Goal: Information Seeking & Learning: Learn about a topic

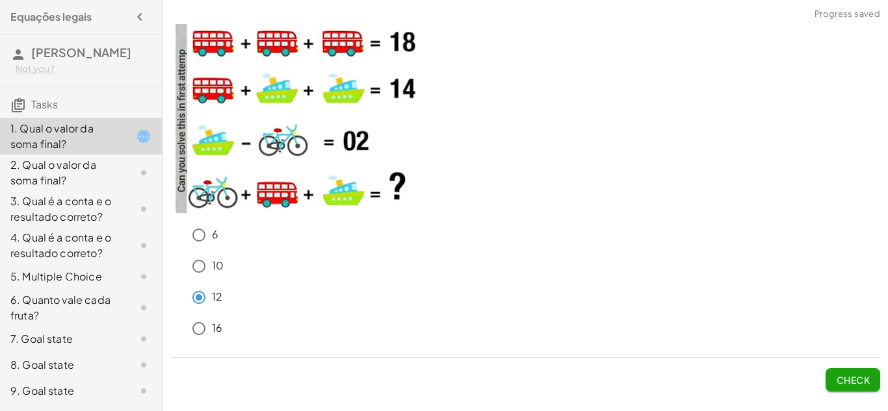
click at [858, 382] on span "Check" at bounding box center [853, 380] width 34 height 12
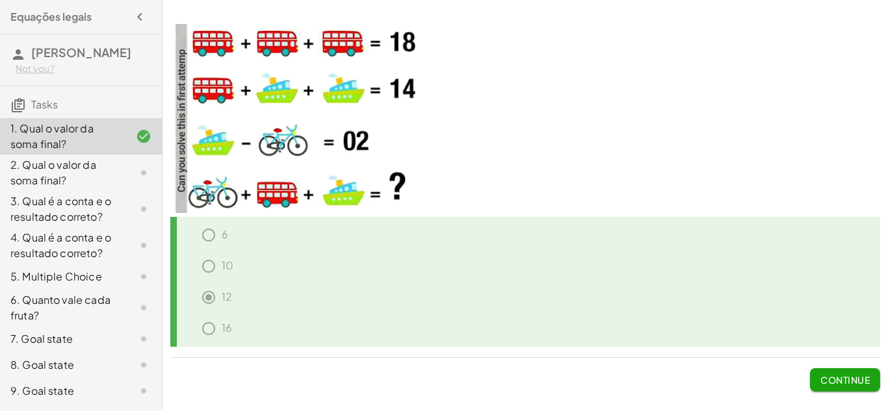
click at [839, 375] on span "Continue" at bounding box center [844, 380] width 49 height 12
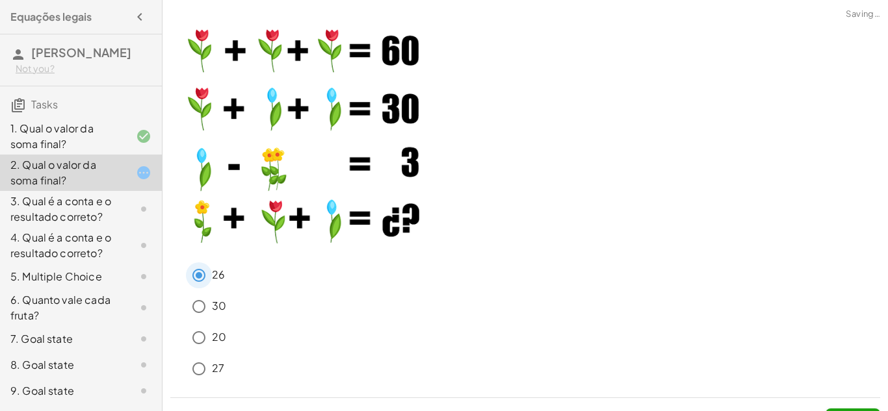
click at [434, 249] on p at bounding box center [525, 133] width 710 height 250
click at [838, 406] on span "Check" at bounding box center [852, 415] width 55 height 34
click at [840, 408] on span "Check" at bounding box center [852, 415] width 55 height 34
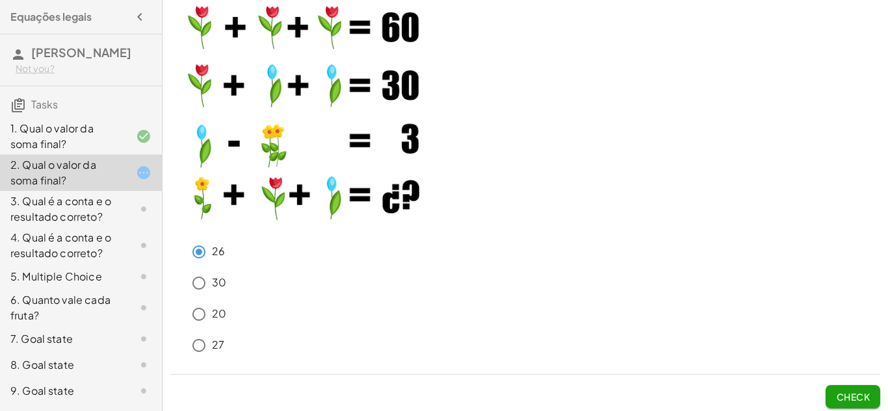
scroll to position [26, 0]
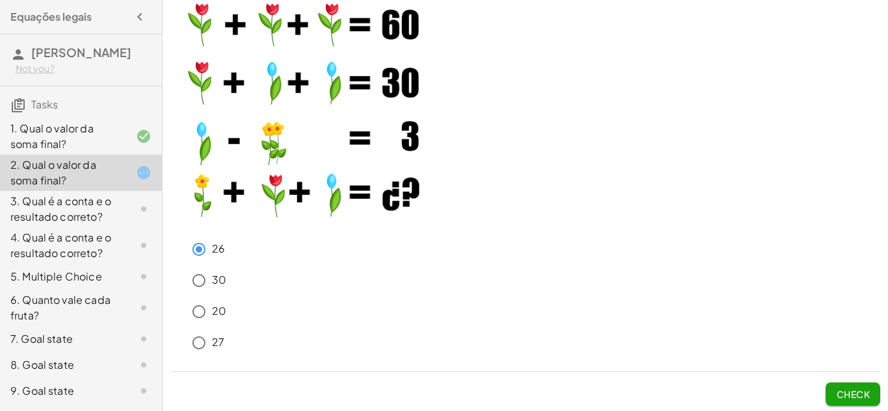
click at [844, 393] on span "Check" at bounding box center [853, 395] width 34 height 12
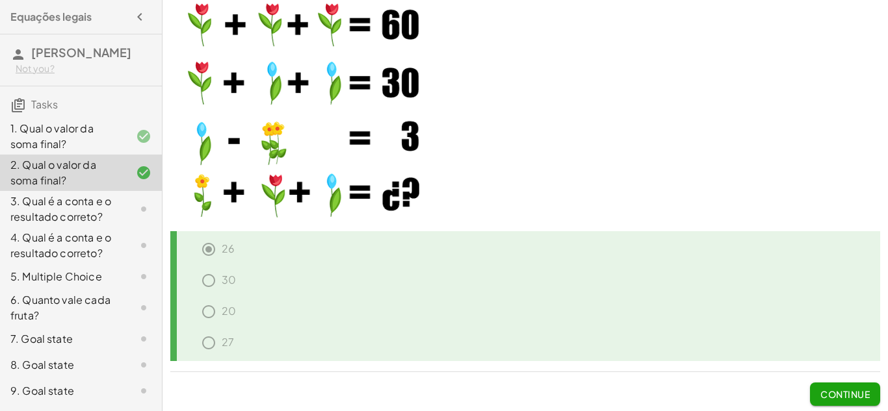
click at [838, 383] on button "Continue" at bounding box center [845, 394] width 70 height 23
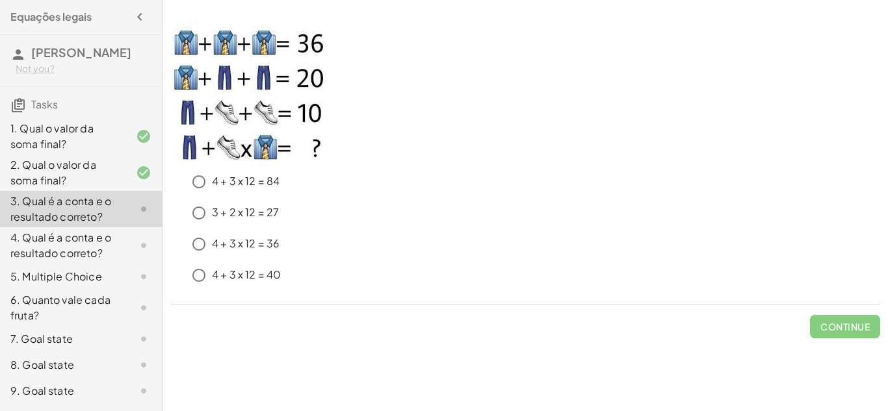
click at [389, 235] on div "4 + 3 x 12 = 36" at bounding box center [533, 244] width 694 height 26
click at [854, 330] on span "Check" at bounding box center [853, 327] width 34 height 12
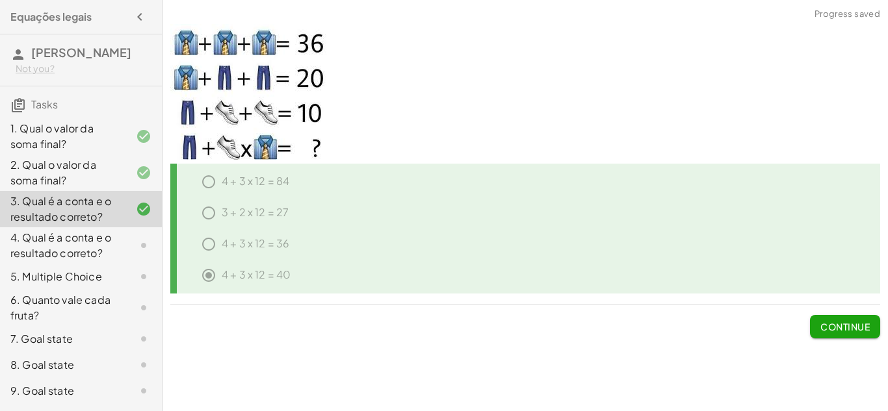
click at [855, 328] on span "Continue" at bounding box center [844, 327] width 49 height 12
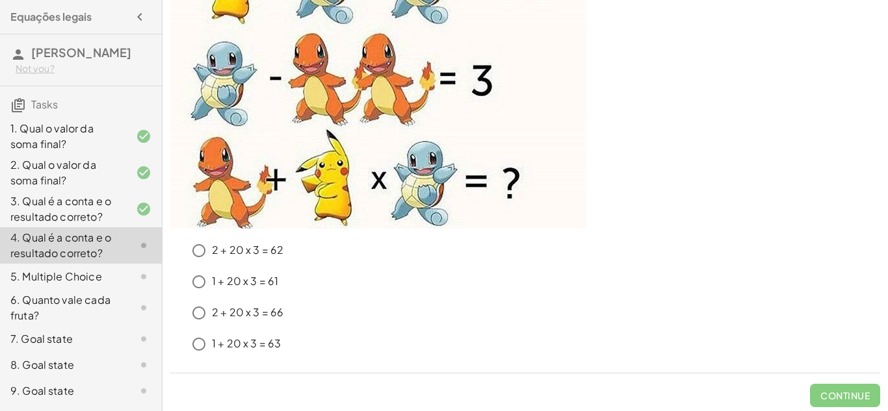
scroll to position [182, 0]
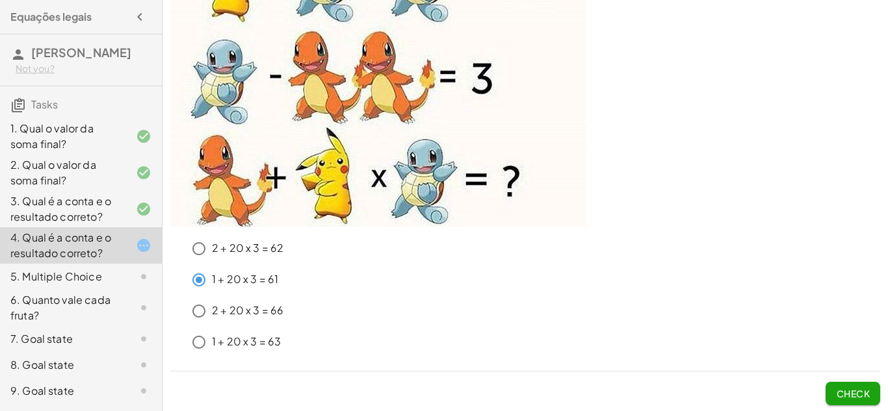
click at [861, 393] on span "Check" at bounding box center [853, 394] width 34 height 12
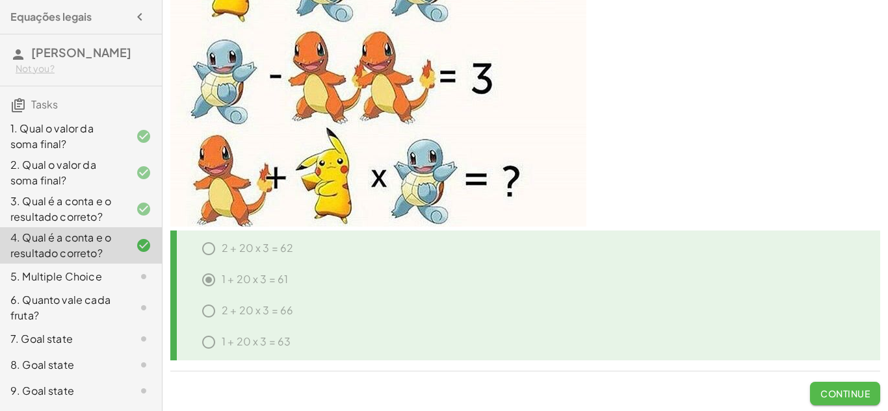
click at [835, 401] on button "Continue" at bounding box center [845, 393] width 70 height 23
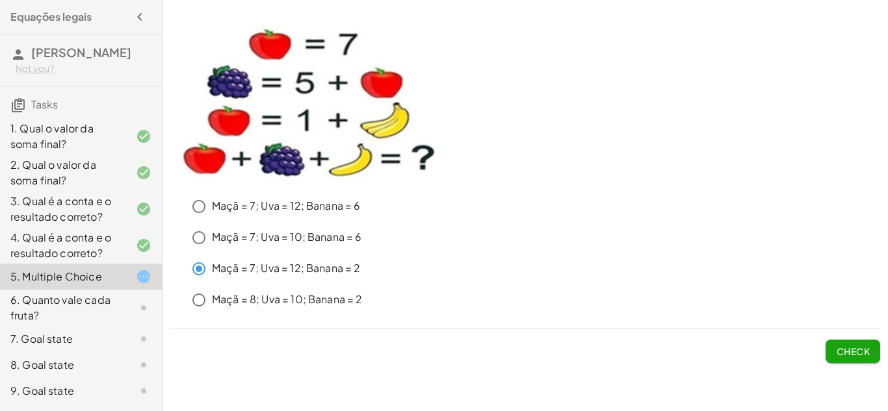
click at [827, 340] on button "Check" at bounding box center [852, 351] width 55 height 23
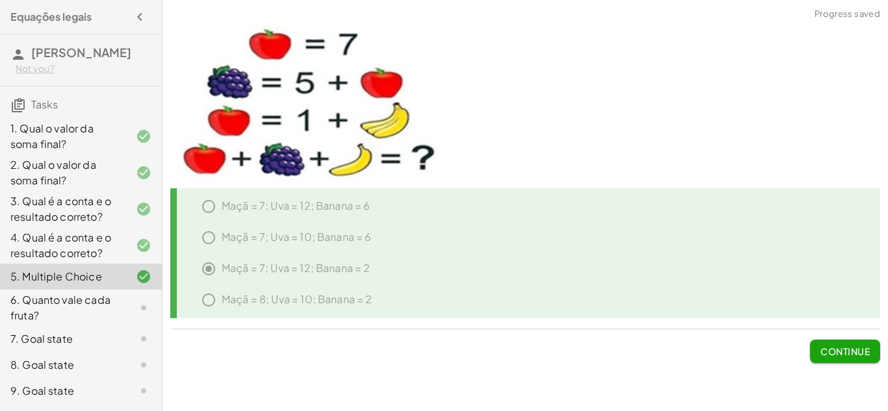
click at [835, 353] on span "Continue" at bounding box center [844, 352] width 49 height 12
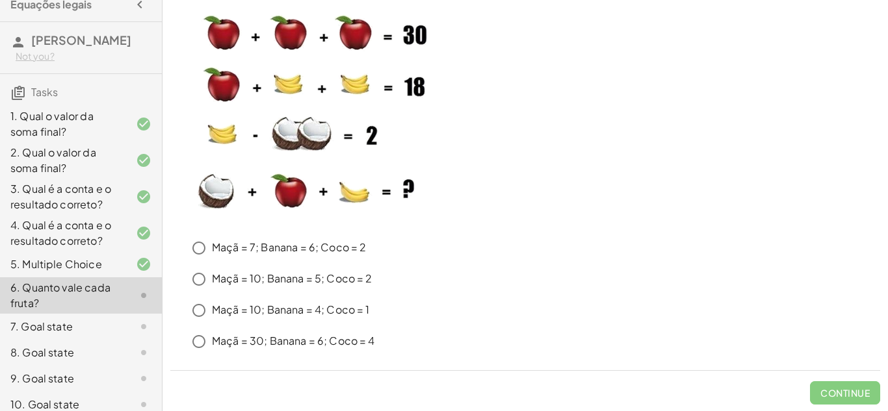
scroll to position [14, 0]
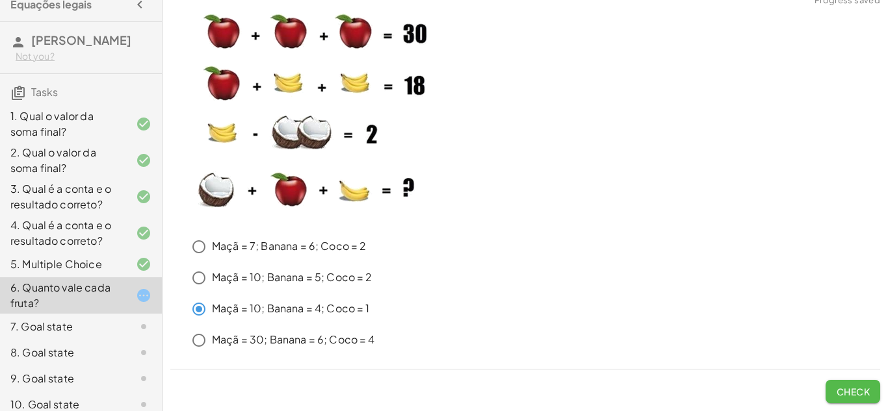
click at [868, 402] on button "Check" at bounding box center [852, 391] width 55 height 23
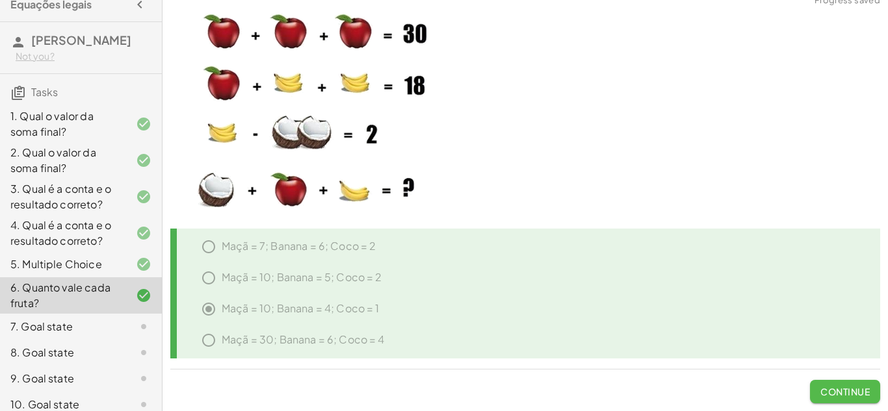
click at [861, 389] on span "Continue" at bounding box center [844, 392] width 49 height 12
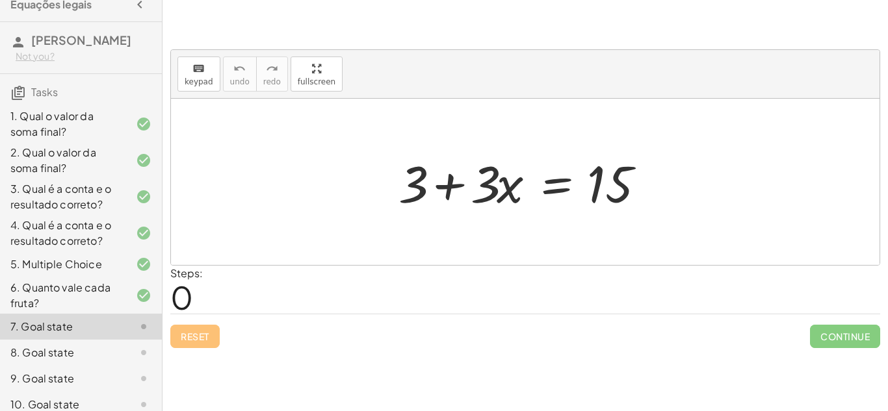
click at [178, 308] on span "0" at bounding box center [181, 298] width 23 height 40
click at [452, 192] on div at bounding box center [530, 182] width 276 height 67
click at [430, 182] on div at bounding box center [530, 182] width 276 height 67
drag, startPoint x: 405, startPoint y: 190, endPoint x: 675, endPoint y: 197, distance: 269.8
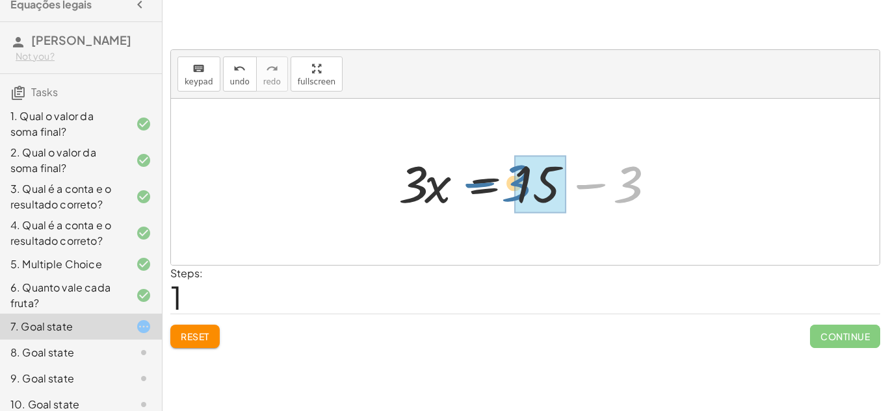
drag, startPoint x: 619, startPoint y: 177, endPoint x: 510, endPoint y: 177, distance: 109.8
click at [510, 177] on div at bounding box center [530, 182] width 276 height 67
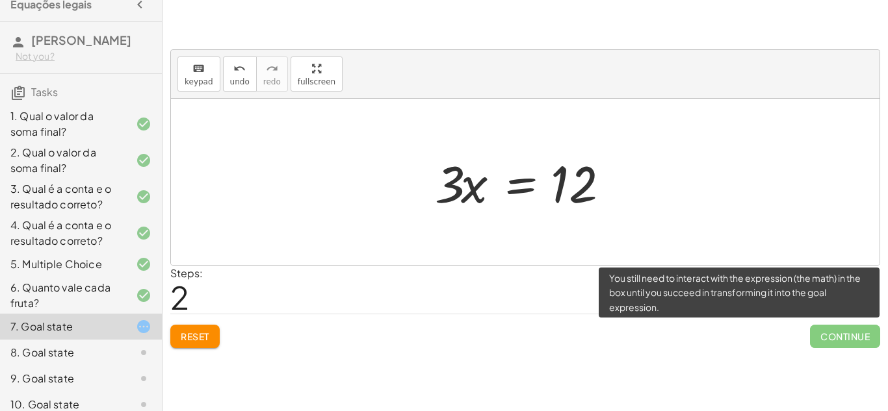
click at [866, 330] on span "Continue" at bounding box center [845, 336] width 70 height 23
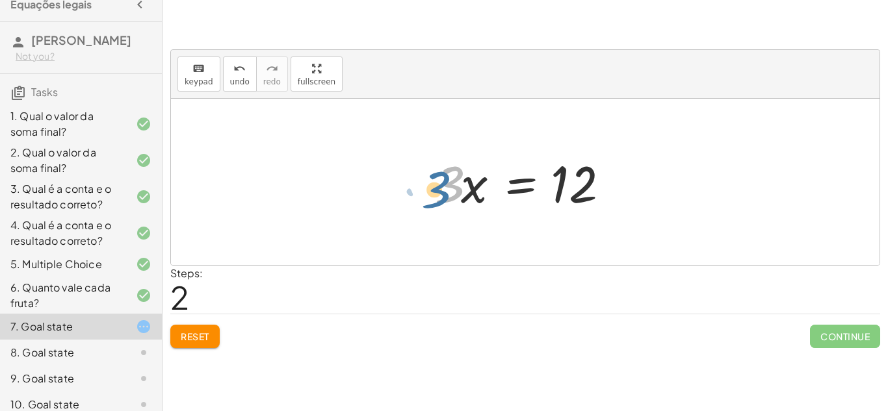
drag, startPoint x: 445, startPoint y: 194, endPoint x: 433, endPoint y: 201, distance: 13.4
click at [433, 201] on div at bounding box center [529, 182] width 203 height 67
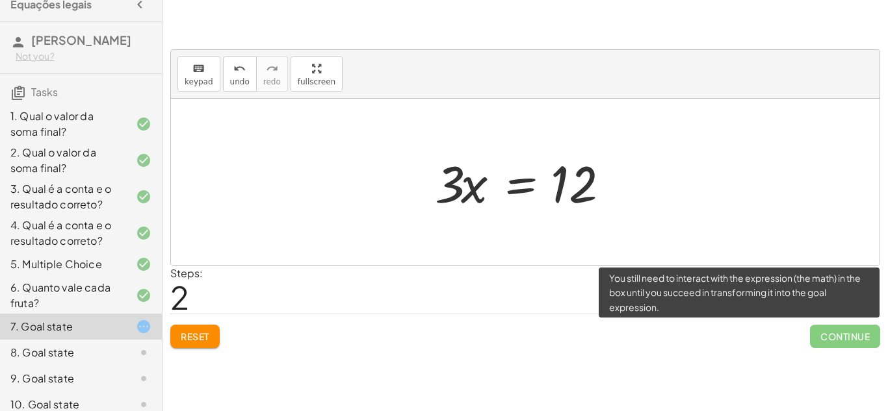
click at [835, 343] on span "Continue" at bounding box center [845, 336] width 70 height 23
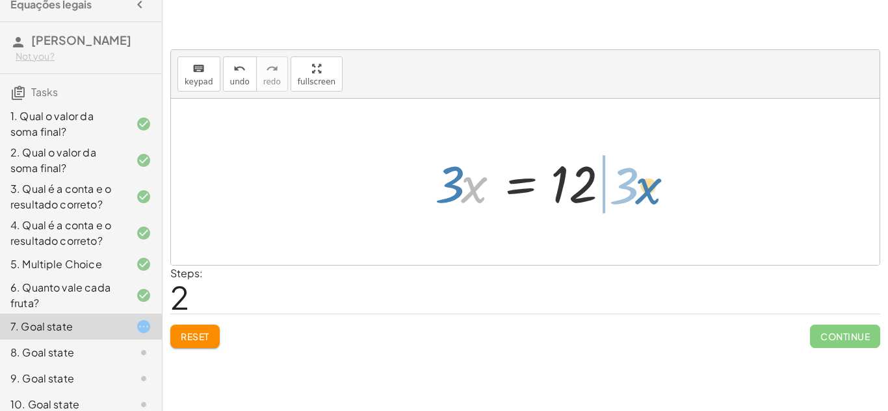
drag, startPoint x: 476, startPoint y: 201, endPoint x: 638, endPoint y: 199, distance: 162.5
click at [638, 199] on div "+ 3 + · 3 · x = 15 · 3 · x = + 15 − 3 · x · 3 · 3 · x = 12" at bounding box center [525, 182] width 708 height 166
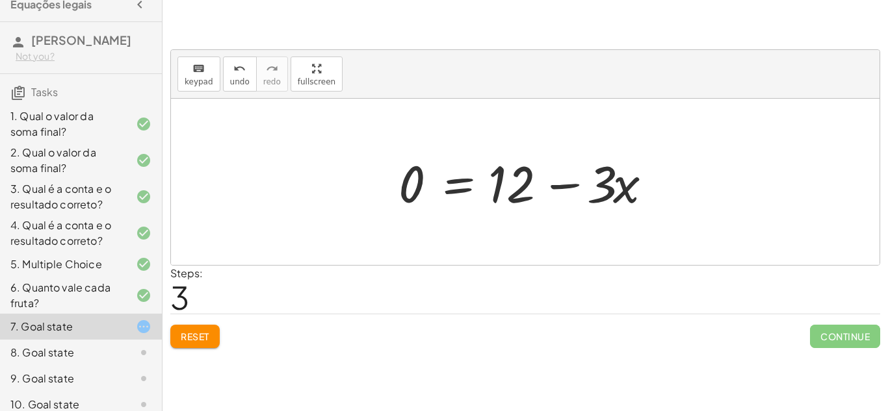
click at [200, 338] on span "Reset" at bounding box center [195, 337] width 29 height 12
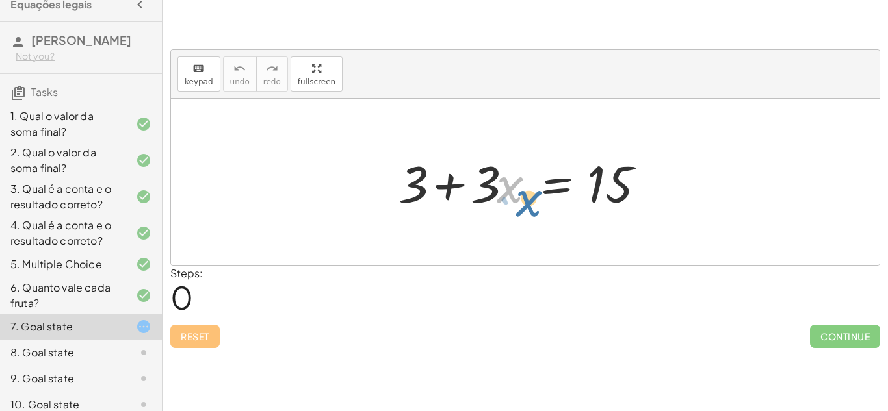
drag, startPoint x: 498, startPoint y: 174, endPoint x: 523, endPoint y: 190, distance: 30.5
click at [523, 190] on div at bounding box center [530, 182] width 276 height 67
drag, startPoint x: 424, startPoint y: 187, endPoint x: 467, endPoint y: 173, distance: 45.2
click at [467, 173] on div at bounding box center [530, 182] width 276 height 67
drag, startPoint x: 480, startPoint y: 198, endPoint x: 463, endPoint y: 196, distance: 17.1
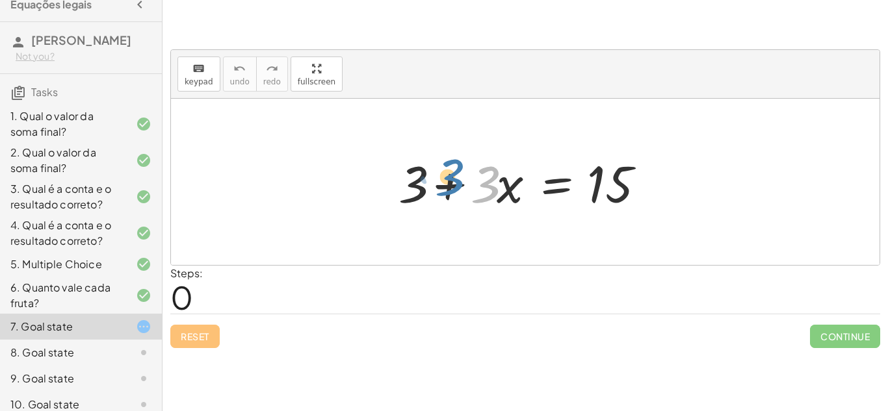
click at [463, 196] on div at bounding box center [530, 182] width 276 height 67
drag, startPoint x: 436, startPoint y: 190, endPoint x: 425, endPoint y: 189, distance: 11.1
click at [425, 189] on div at bounding box center [530, 182] width 276 height 67
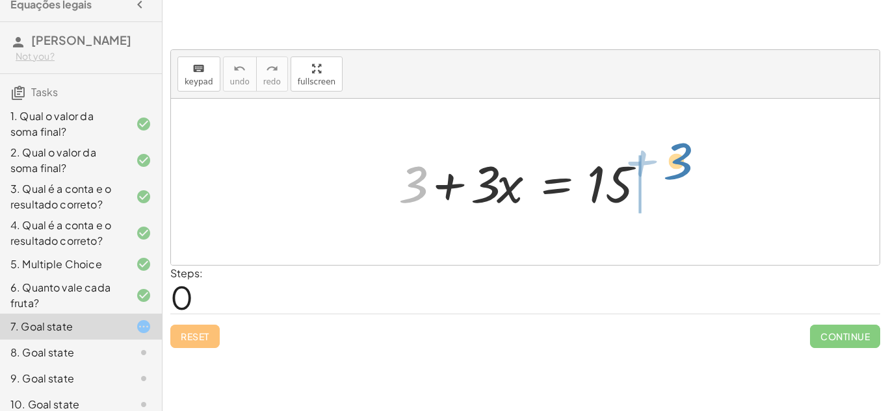
drag, startPoint x: 411, startPoint y: 185, endPoint x: 675, endPoint y: 160, distance: 265.7
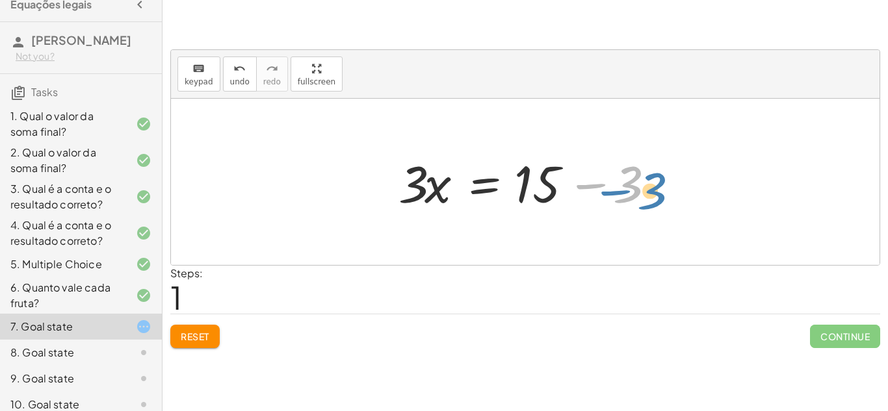
drag, startPoint x: 634, startPoint y: 180, endPoint x: 650, endPoint y: 184, distance: 16.7
click at [650, 184] on div at bounding box center [530, 182] width 276 height 67
click at [589, 186] on div at bounding box center [530, 182] width 276 height 67
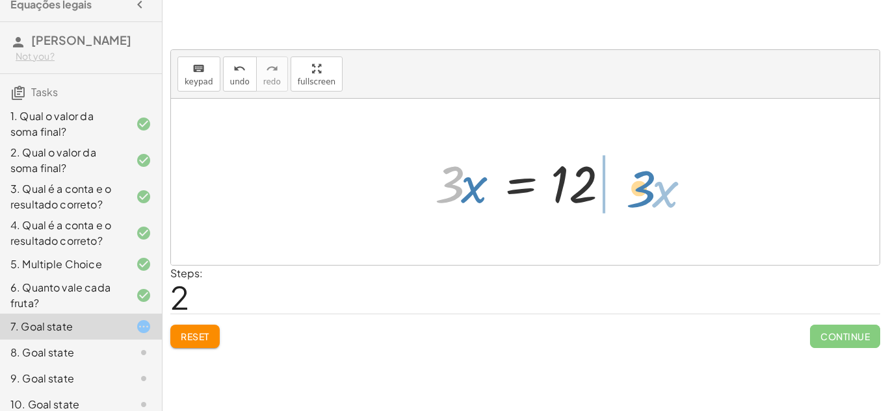
drag, startPoint x: 437, startPoint y: 179, endPoint x: 625, endPoint y: 179, distance: 188.5
click at [625, 179] on div at bounding box center [529, 182] width 203 height 67
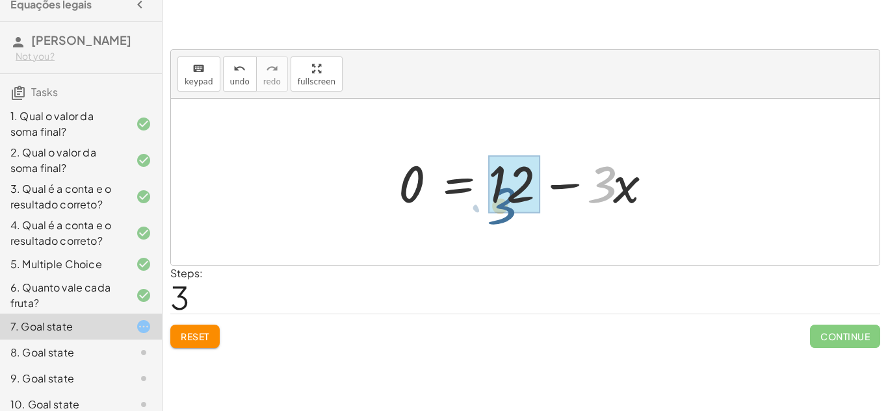
drag, startPoint x: 610, startPoint y: 180, endPoint x: 510, endPoint y: 203, distance: 102.6
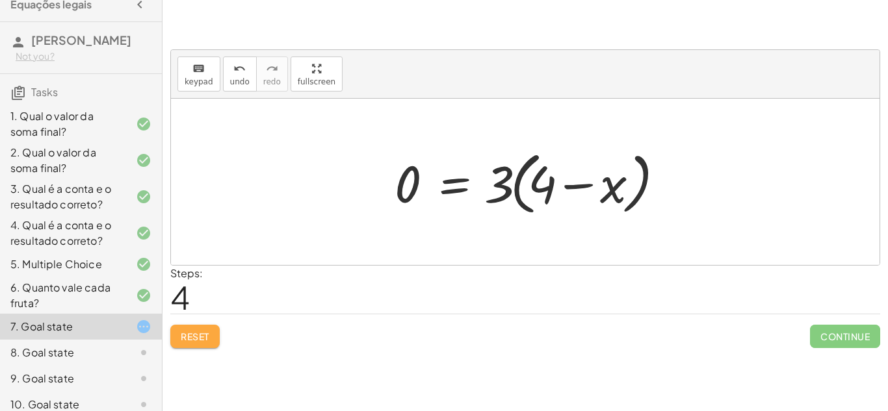
click at [181, 335] on span "Reset" at bounding box center [195, 337] width 29 height 12
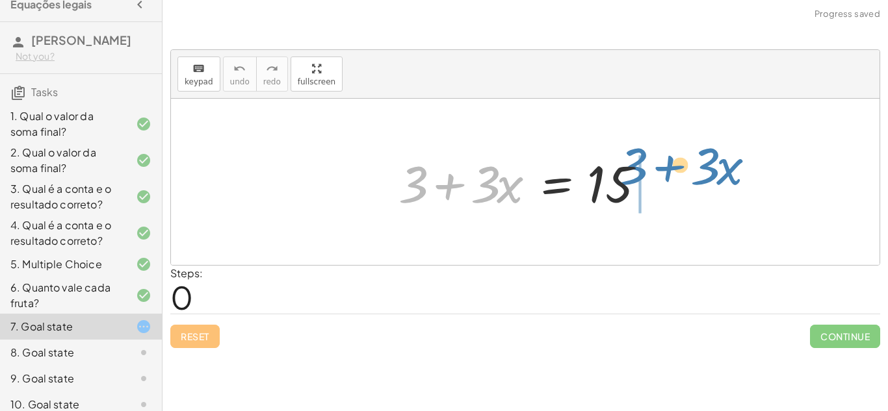
drag, startPoint x: 402, startPoint y: 197, endPoint x: 621, endPoint y: 179, distance: 219.8
click at [621, 179] on div at bounding box center [530, 182] width 276 height 67
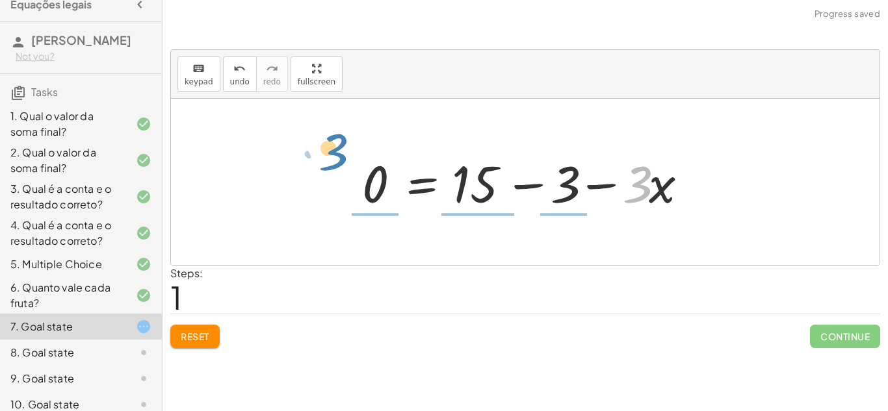
drag, startPoint x: 636, startPoint y: 191, endPoint x: 339, endPoint y: 177, distance: 298.0
click at [339, 177] on div "+ 3 + · 3 · x = 15 · 3 − · x 3 · 3 · x = 15 0 + − −" at bounding box center [525, 182] width 708 height 166
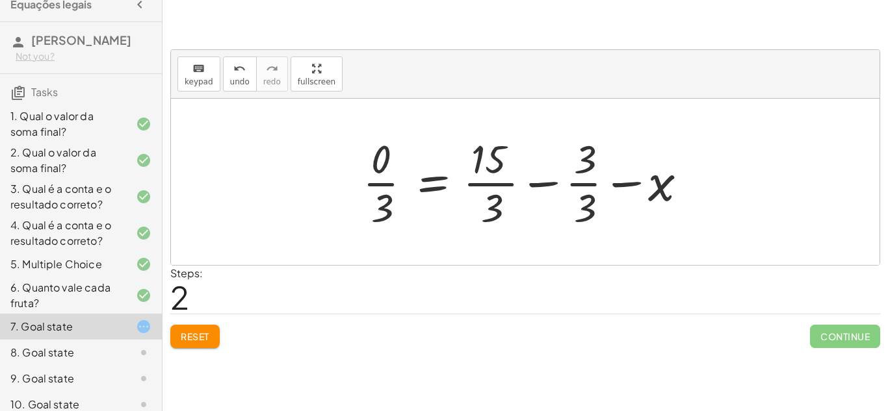
click at [207, 344] on button "Reset" at bounding box center [194, 336] width 49 height 23
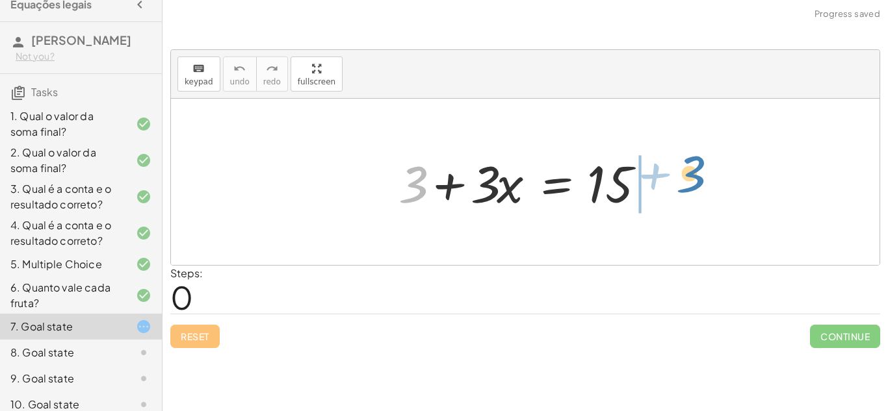
drag, startPoint x: 420, startPoint y: 197, endPoint x: 696, endPoint y: 185, distance: 276.5
click at [696, 185] on div "+ 3 + 3 + · 3 · x = 15" at bounding box center [525, 182] width 708 height 166
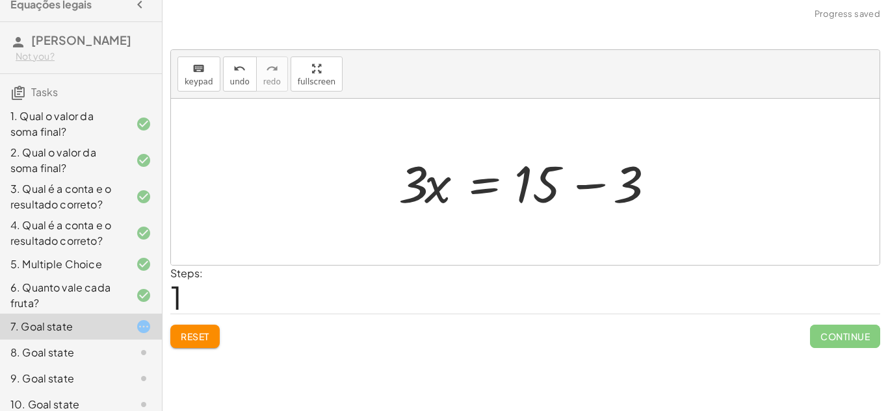
click at [591, 186] on div at bounding box center [530, 182] width 276 height 67
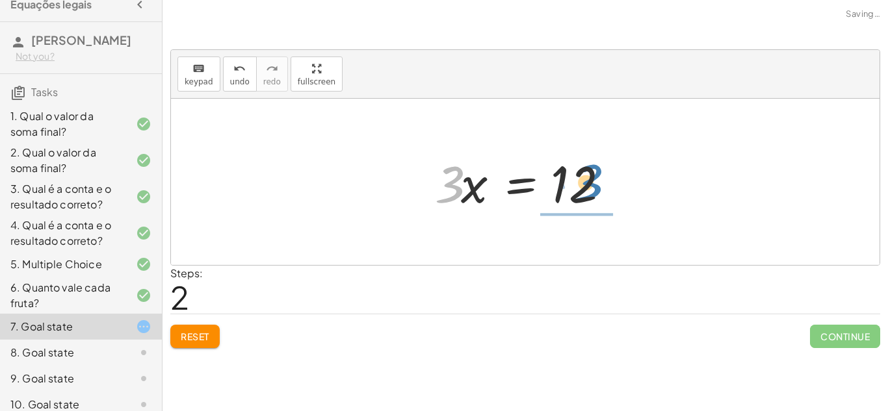
drag, startPoint x: 452, startPoint y: 183, endPoint x: 588, endPoint y: 192, distance: 136.7
click at [588, 192] on div at bounding box center [529, 182] width 203 height 67
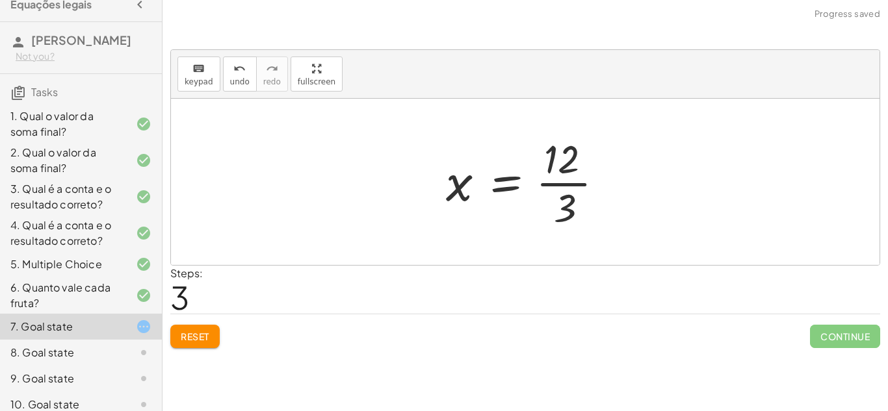
click at [528, 190] on div at bounding box center [529, 182] width 181 height 100
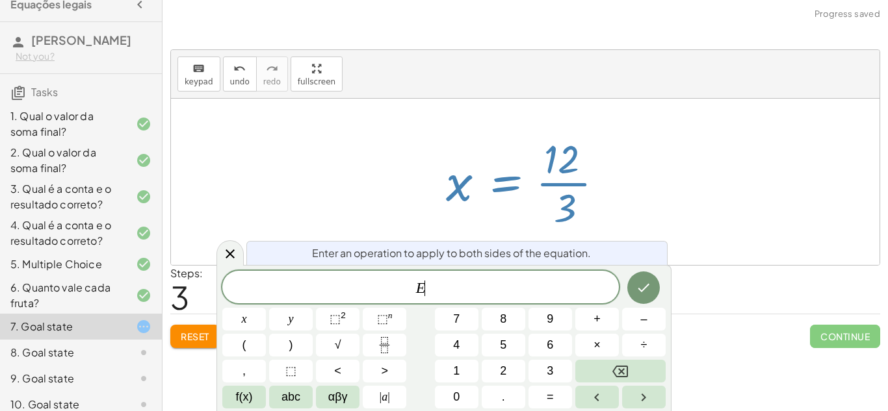
scroll to position [1, 0]
click at [660, 237] on div at bounding box center [525, 182] width 708 height 166
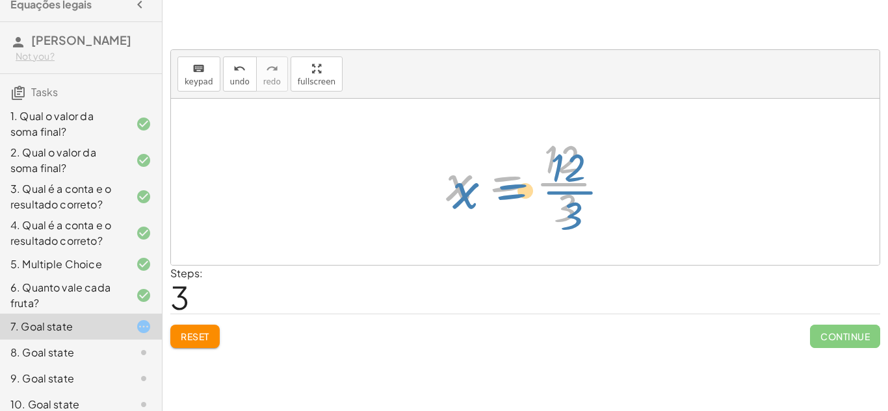
drag, startPoint x: 474, startPoint y: 188, endPoint x: 460, endPoint y: 181, distance: 16.0
click at [460, 181] on div at bounding box center [529, 182] width 181 height 100
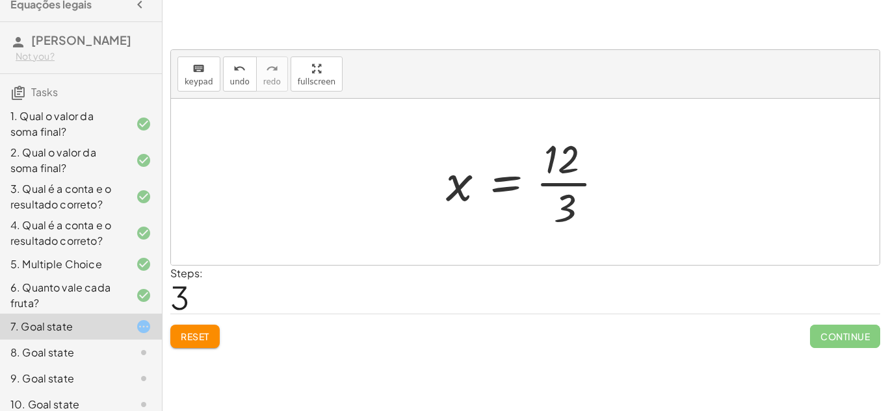
click at [511, 185] on div at bounding box center [529, 182] width 181 height 100
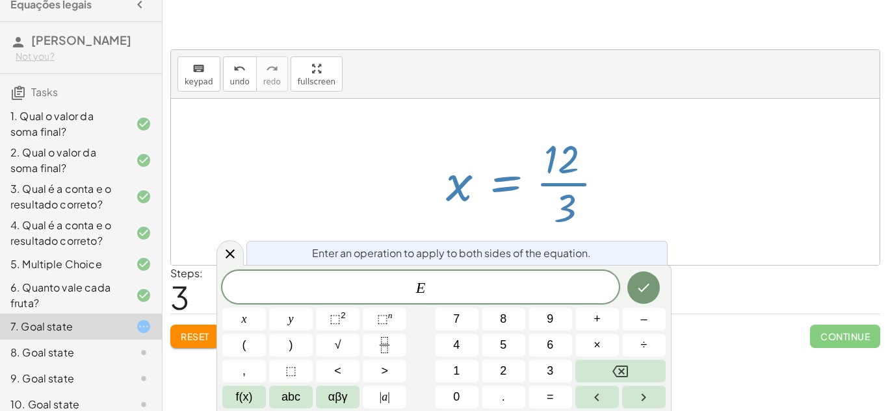
click at [688, 203] on div at bounding box center [525, 182] width 708 height 166
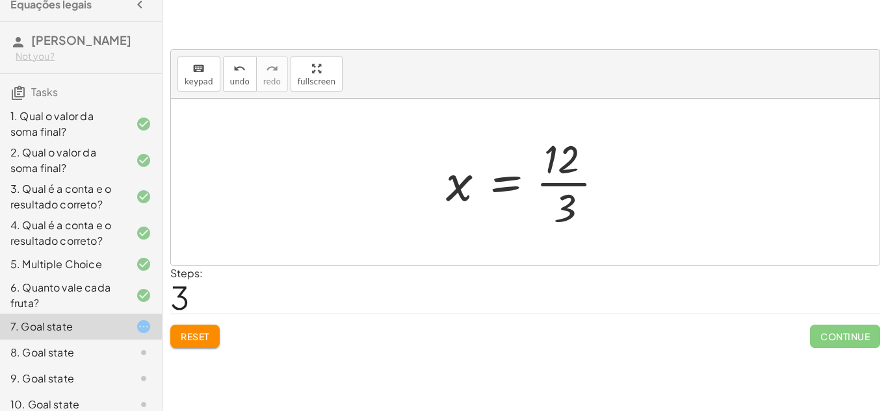
click at [567, 185] on div at bounding box center [529, 182] width 181 height 100
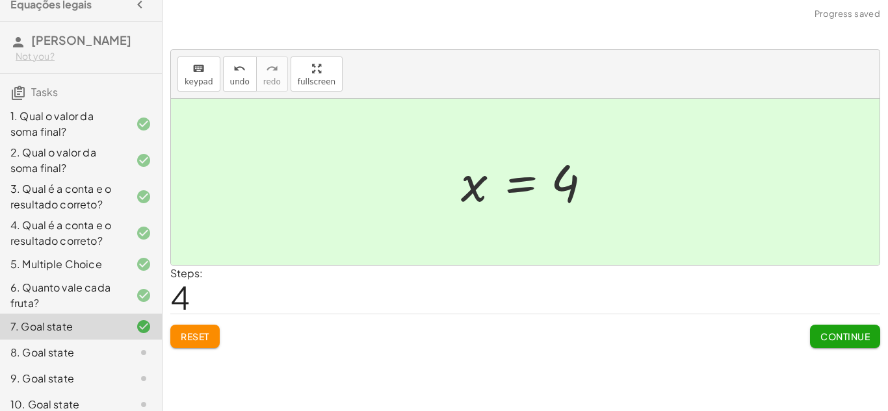
click at [815, 335] on button "Continue" at bounding box center [845, 336] width 70 height 23
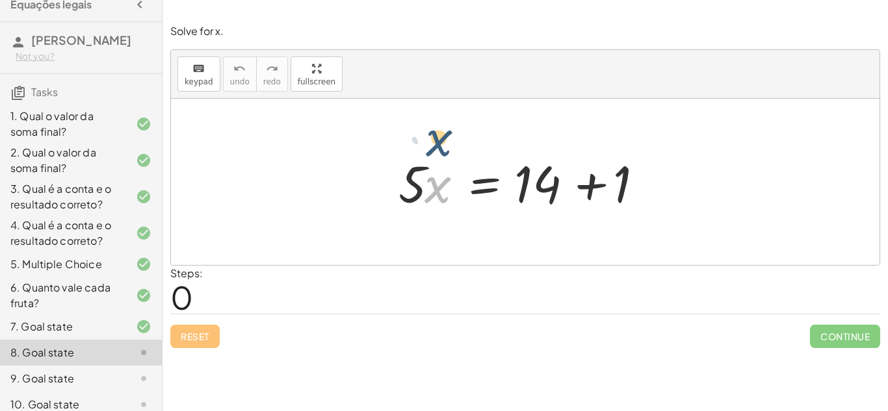
drag, startPoint x: 434, startPoint y: 192, endPoint x: 445, endPoint y: 192, distance: 10.4
click at [445, 192] on div at bounding box center [530, 182] width 276 height 67
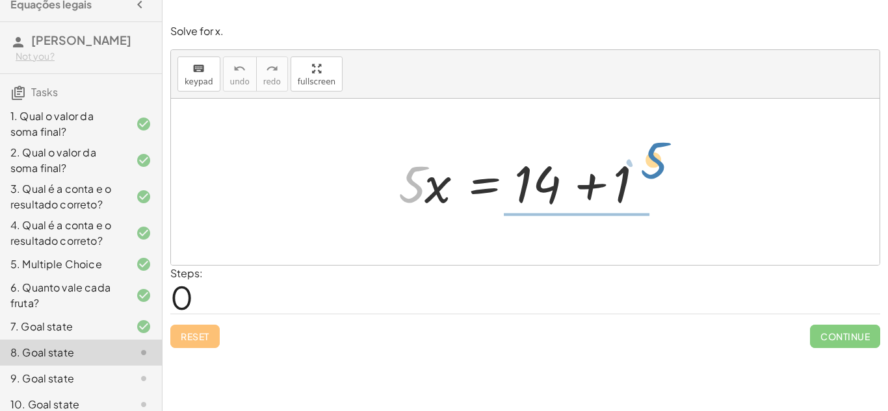
drag, startPoint x: 406, startPoint y: 174, endPoint x: 664, endPoint y: 168, distance: 258.1
click at [664, 168] on div at bounding box center [530, 182] width 276 height 67
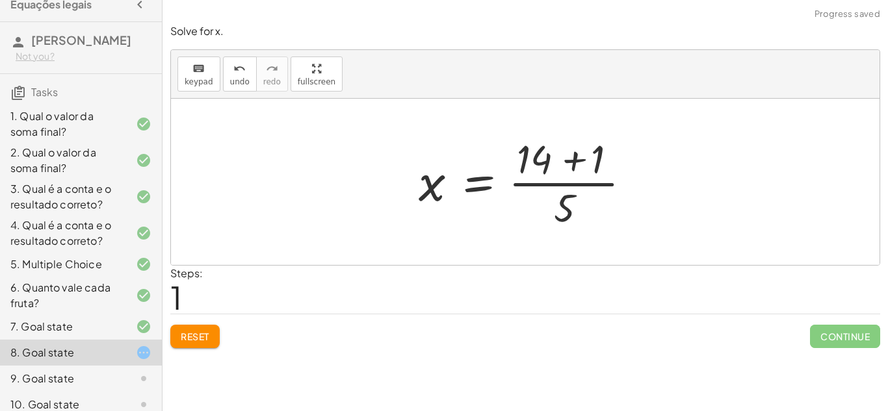
click at [569, 187] on div at bounding box center [530, 182] width 236 height 100
click at [549, 187] on div at bounding box center [530, 182] width 236 height 100
drag, startPoint x: 541, startPoint y: 168, endPoint x: 598, endPoint y: 175, distance: 57.1
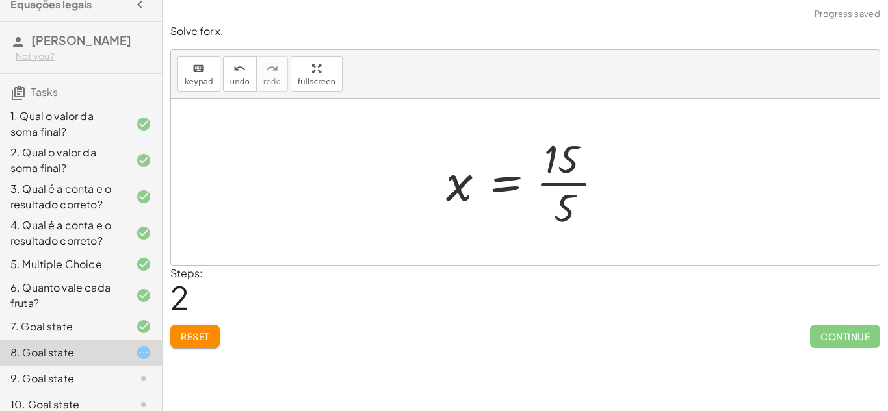
click at [564, 208] on div at bounding box center [529, 182] width 181 height 100
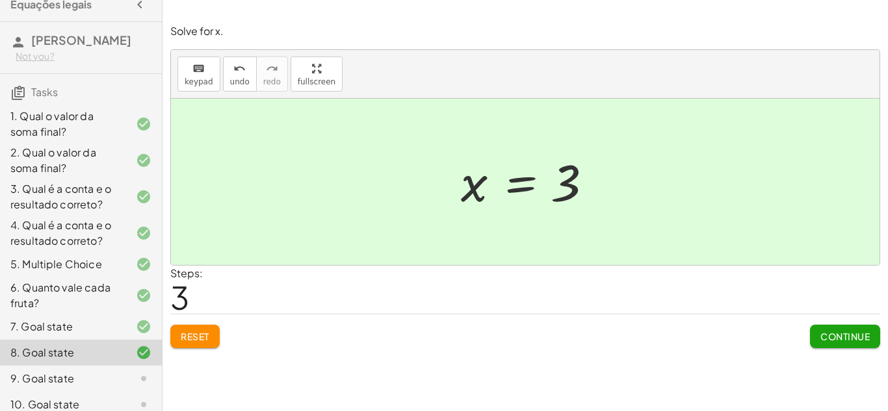
click at [830, 335] on span "Continue" at bounding box center [844, 337] width 49 height 12
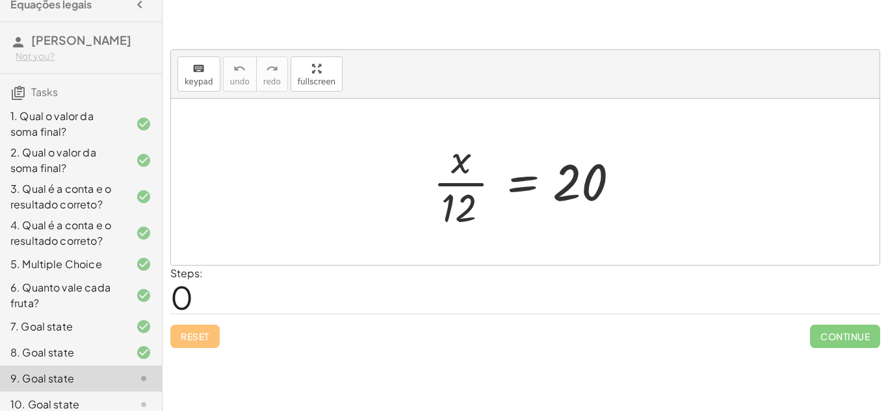
click at [458, 183] on div at bounding box center [529, 182] width 207 height 100
drag, startPoint x: 459, startPoint y: 198, endPoint x: 584, endPoint y: 190, distance: 125.7
click at [584, 190] on div at bounding box center [529, 182] width 207 height 100
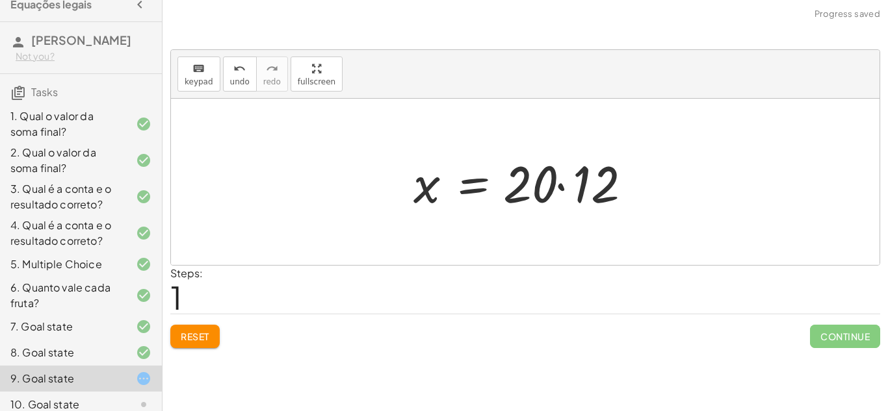
click at [549, 188] on div at bounding box center [530, 182] width 247 height 67
click at [561, 188] on div at bounding box center [530, 182] width 247 height 67
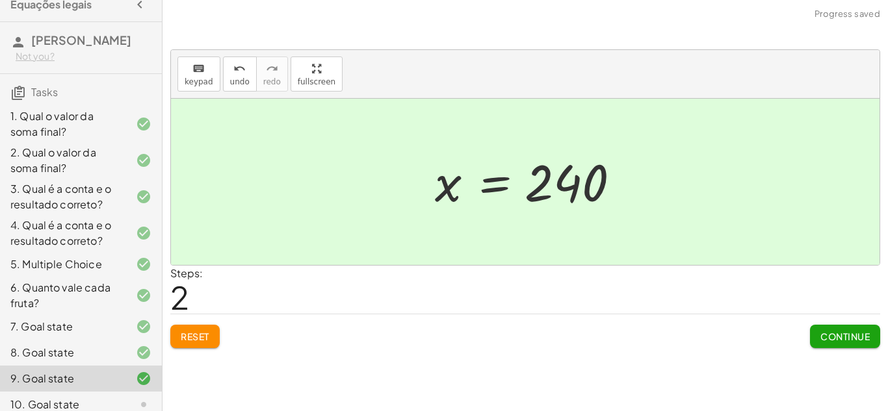
click at [833, 328] on button "Continue" at bounding box center [845, 336] width 70 height 23
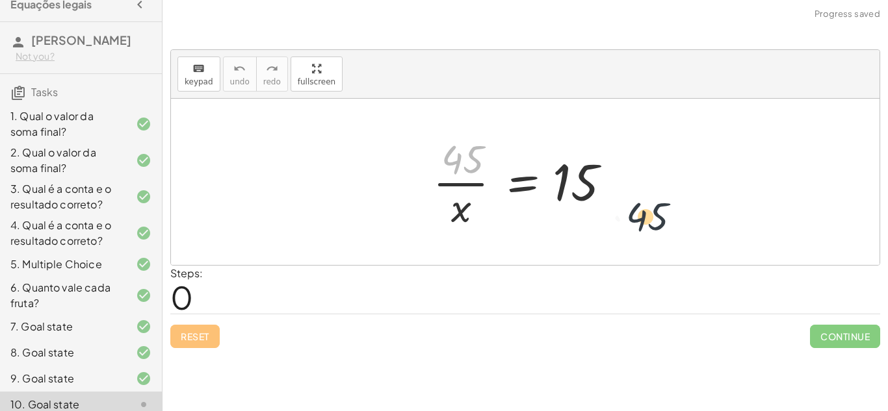
drag, startPoint x: 462, startPoint y: 155, endPoint x: 652, endPoint y: 214, distance: 198.8
drag, startPoint x: 435, startPoint y: 155, endPoint x: 651, endPoint y: 203, distance: 220.9
click at [651, 203] on div "· 45 · 45 · x = 15" at bounding box center [525, 182] width 708 height 166
drag, startPoint x: 443, startPoint y: 155, endPoint x: 601, endPoint y: 190, distance: 162.3
click at [601, 190] on div at bounding box center [529, 182] width 207 height 100
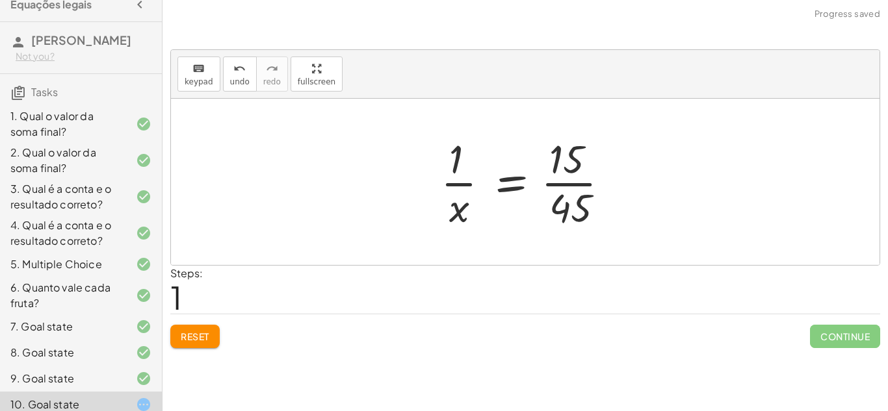
click at [568, 185] on div at bounding box center [530, 182] width 192 height 100
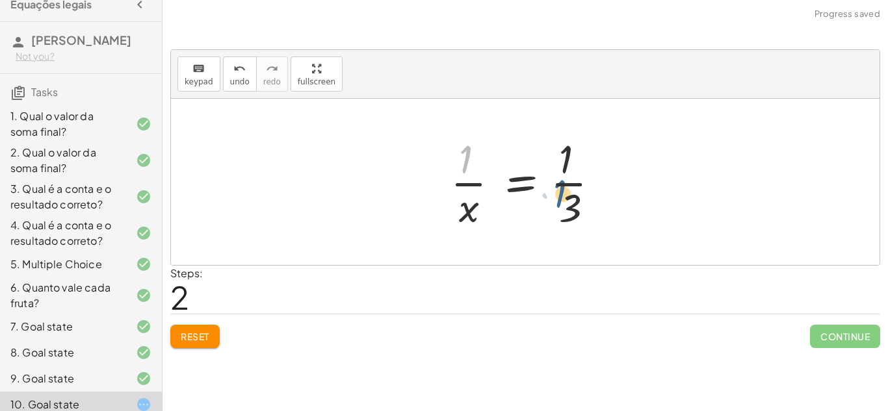
drag, startPoint x: 458, startPoint y: 164, endPoint x: 559, endPoint y: 198, distance: 106.3
click at [559, 198] on div at bounding box center [530, 182] width 172 height 100
click at [199, 337] on span "Reset" at bounding box center [195, 337] width 29 height 12
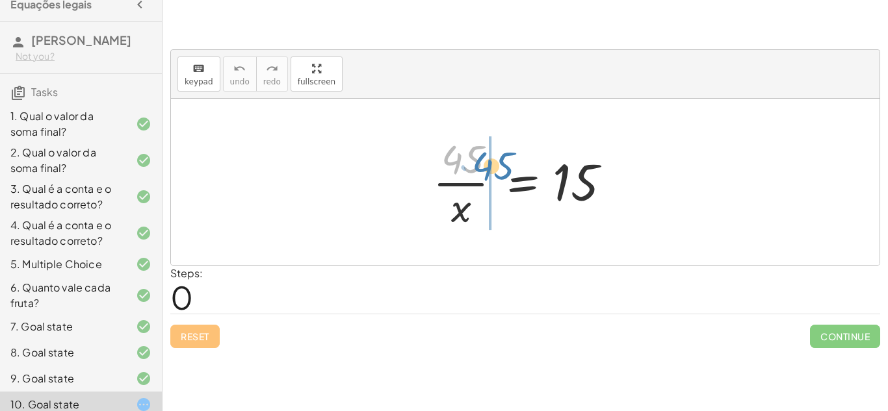
drag, startPoint x: 471, startPoint y: 153, endPoint x: 489, endPoint y: 157, distance: 18.6
click at [489, 157] on div at bounding box center [529, 182] width 207 height 100
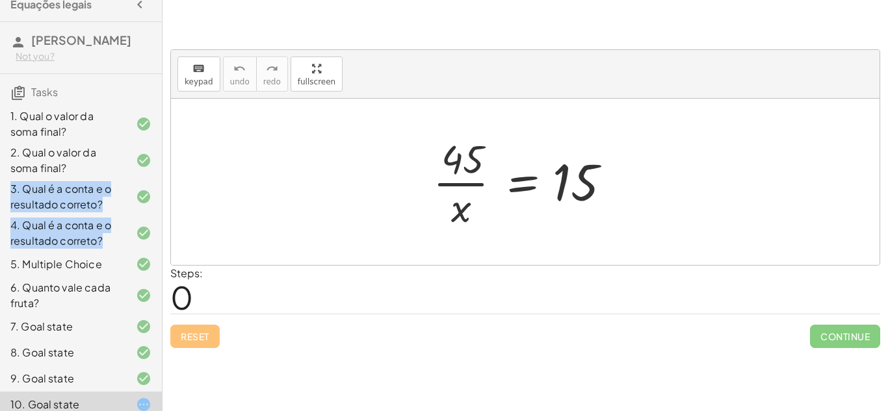
drag, startPoint x: 109, startPoint y: 184, endPoint x: 118, endPoint y: 239, distance: 55.9
click at [118, 239] on div "1. Qual o valor da soma final? 2. Qual o valor da soma final? 3. Qual é a conta…" at bounding box center [81, 340] width 162 height 478
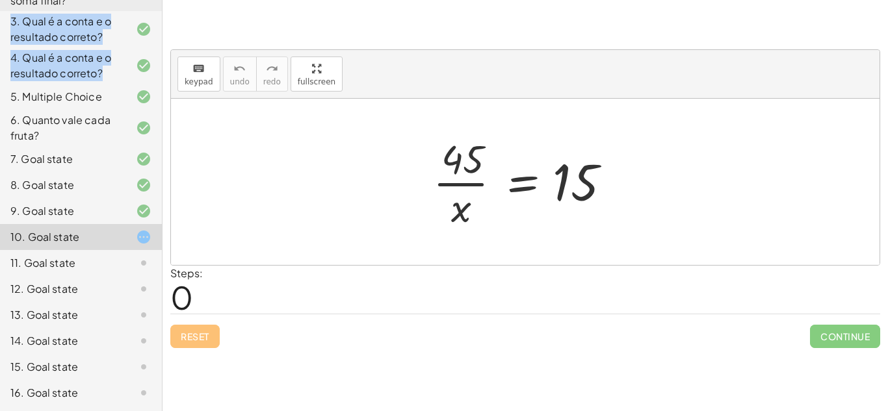
scroll to position [196, 0]
click at [485, 159] on div at bounding box center [529, 182] width 207 height 100
drag, startPoint x: 473, startPoint y: 158, endPoint x: 582, endPoint y: 222, distance: 126.4
click at [582, 222] on div at bounding box center [529, 182] width 207 height 100
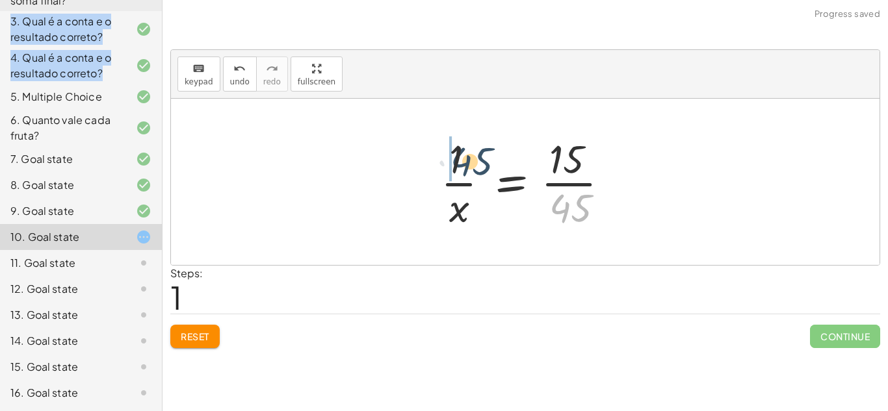
drag, startPoint x: 573, startPoint y: 214, endPoint x: 446, endPoint y: 162, distance: 137.2
click at [446, 162] on div at bounding box center [530, 182] width 192 height 100
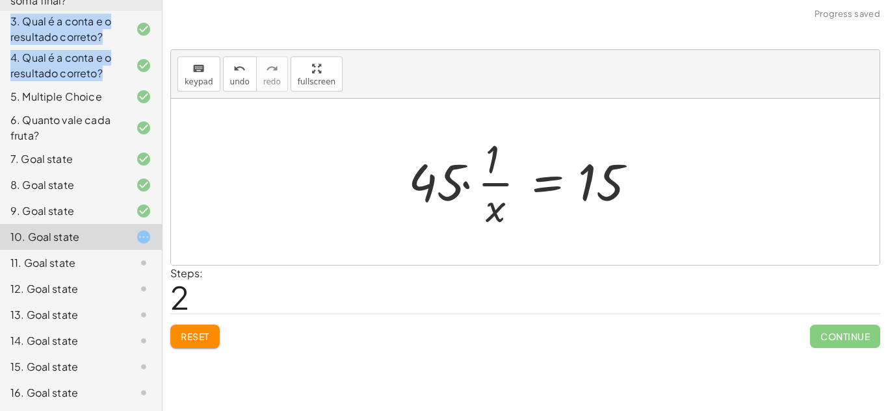
click at [182, 339] on span "Reset" at bounding box center [195, 337] width 29 height 12
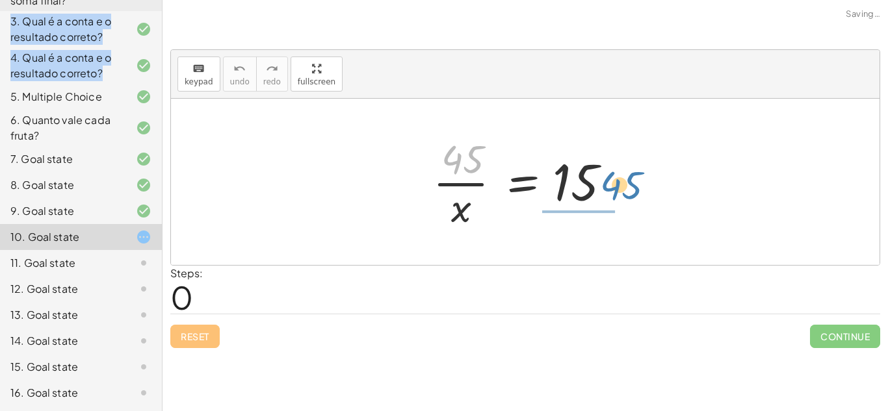
drag, startPoint x: 469, startPoint y: 151, endPoint x: 628, endPoint y: 177, distance: 160.7
click at [628, 177] on div at bounding box center [529, 182] width 207 height 100
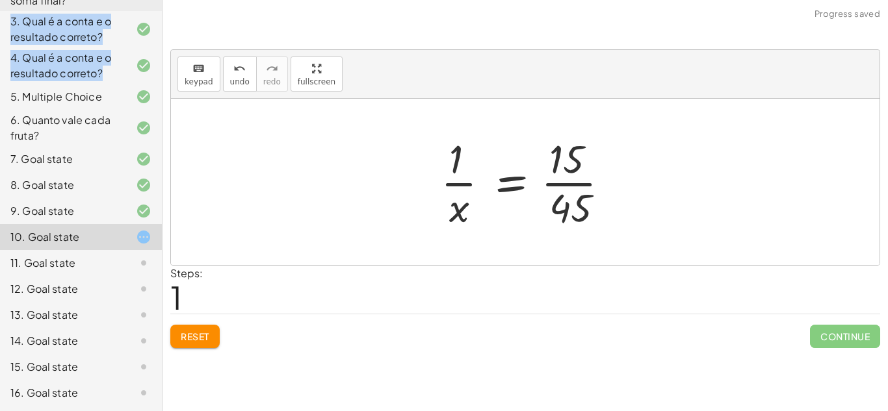
click at [179, 331] on button "Reset" at bounding box center [194, 336] width 49 height 23
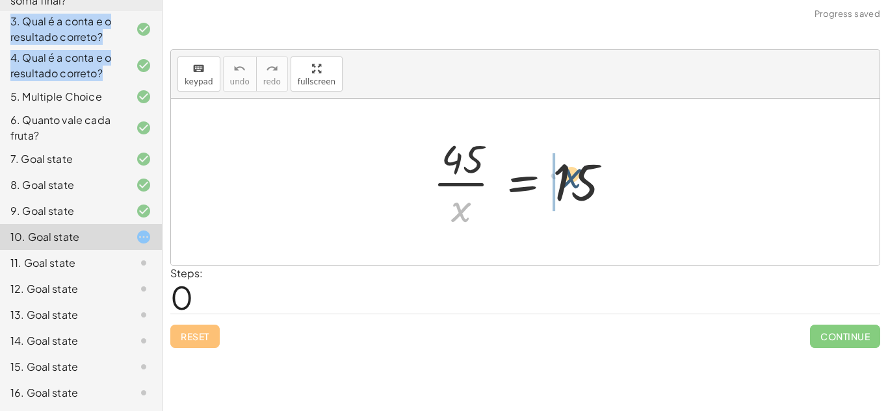
drag, startPoint x: 463, startPoint y: 219, endPoint x: 590, endPoint y: 192, distance: 129.5
click at [590, 192] on div at bounding box center [529, 182] width 207 height 100
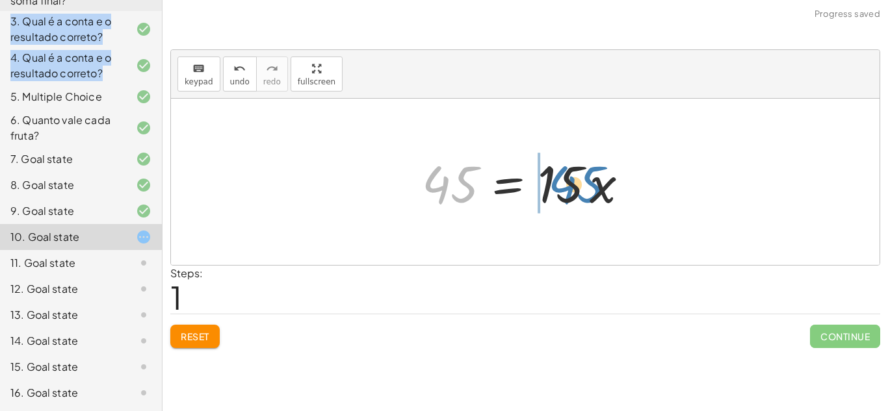
drag, startPoint x: 437, startPoint y: 185, endPoint x: 568, endPoint y: 187, distance: 130.7
click at [568, 187] on div at bounding box center [529, 182] width 229 height 67
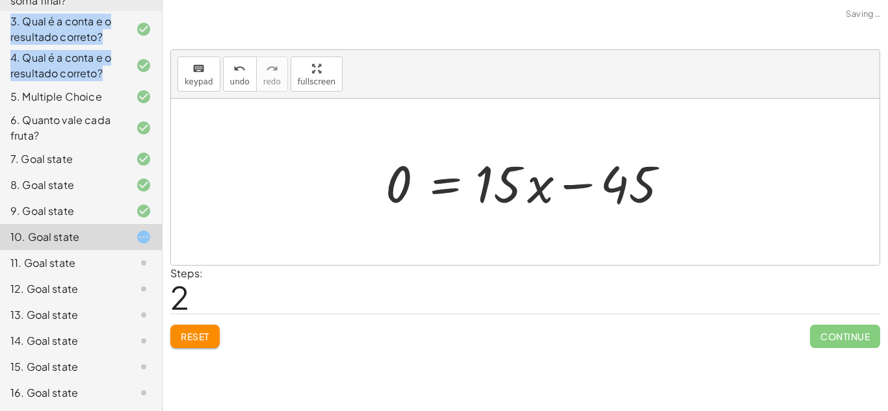
click at [568, 187] on div at bounding box center [530, 182] width 302 height 67
click at [531, 190] on div at bounding box center [530, 182] width 302 height 67
click at [543, 193] on div at bounding box center [530, 182] width 302 height 67
click at [181, 338] on span "Reset" at bounding box center [195, 337] width 29 height 12
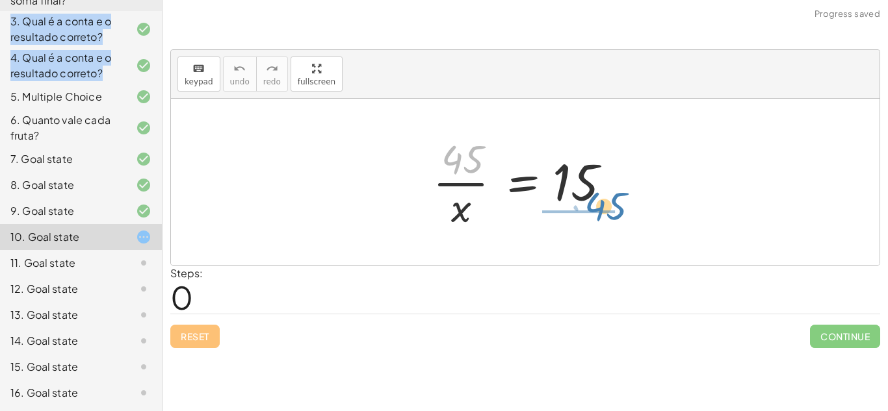
drag, startPoint x: 465, startPoint y: 159, endPoint x: 607, endPoint y: 205, distance: 149.8
click at [607, 205] on div at bounding box center [529, 182] width 207 height 100
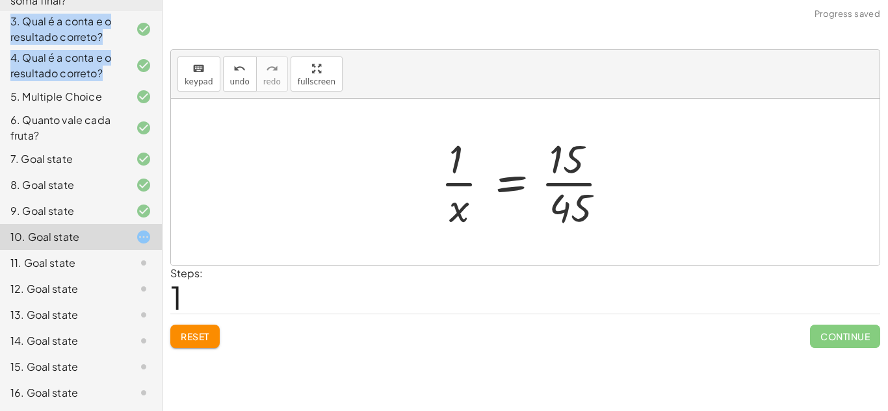
click at [575, 185] on div at bounding box center [530, 182] width 192 height 100
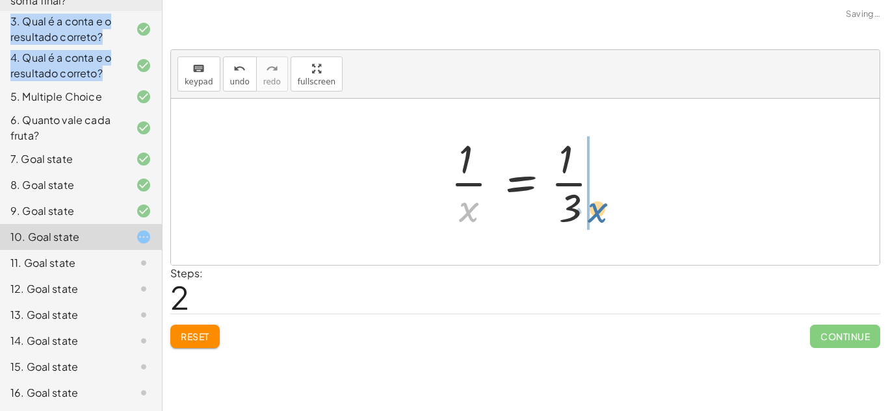
drag, startPoint x: 466, startPoint y: 201, endPoint x: 597, endPoint y: 201, distance: 130.6
click at [597, 201] on div at bounding box center [530, 182] width 172 height 100
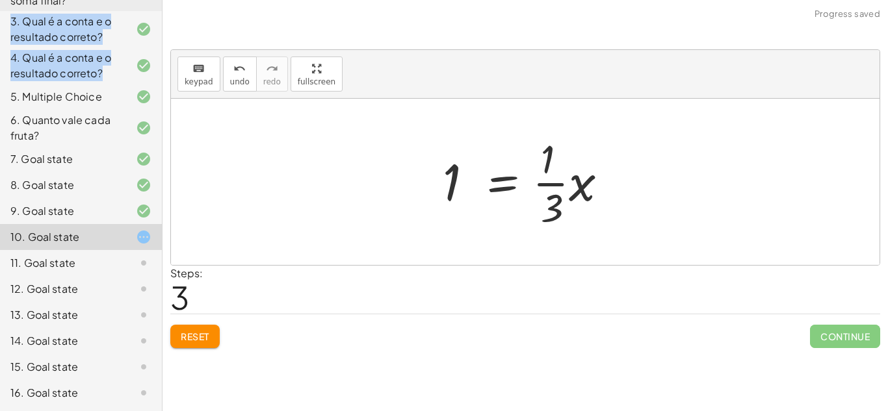
click at [582, 190] on div at bounding box center [530, 182] width 188 height 100
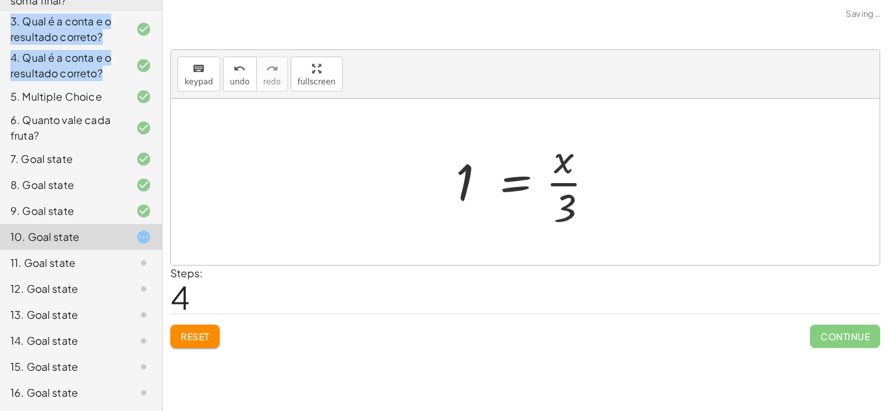
click at [563, 181] on div at bounding box center [530, 182] width 162 height 100
click at [568, 191] on div at bounding box center [530, 182] width 162 height 100
drag, startPoint x: 460, startPoint y: 179, endPoint x: 573, endPoint y: 164, distance: 113.5
click at [573, 164] on div at bounding box center [530, 182] width 162 height 100
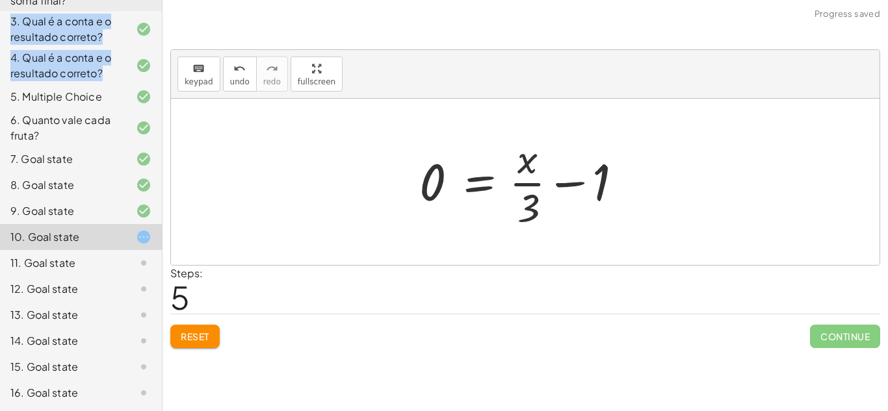
click at [578, 183] on div at bounding box center [530, 182] width 235 height 100
click at [532, 182] on div at bounding box center [530, 182] width 235 height 100
click at [214, 334] on button "Reset" at bounding box center [194, 336] width 49 height 23
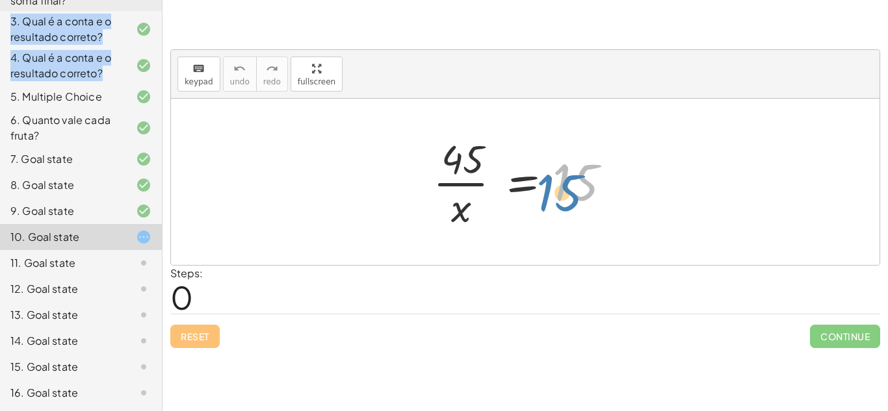
drag, startPoint x: 572, startPoint y: 170, endPoint x: 562, endPoint y: 186, distance: 18.9
click at [562, 186] on div at bounding box center [529, 182] width 207 height 100
drag, startPoint x: 460, startPoint y: 155, endPoint x: 444, endPoint y: 161, distance: 17.5
click at [444, 161] on div at bounding box center [529, 182] width 207 height 100
click at [458, 207] on div at bounding box center [529, 182] width 207 height 100
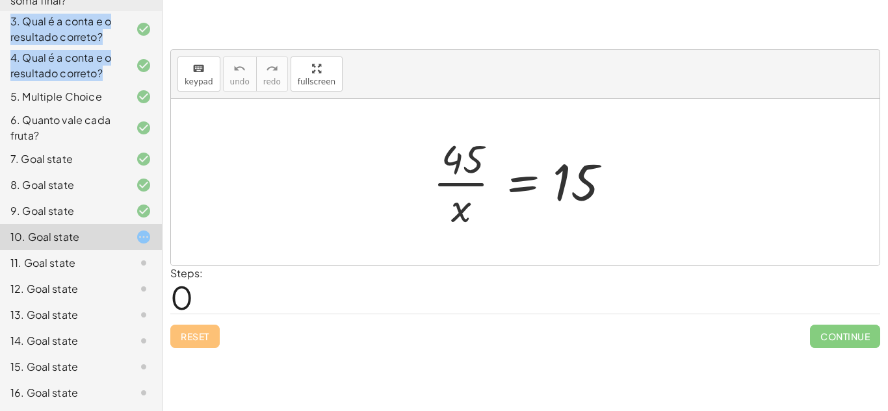
click at [447, 190] on div at bounding box center [529, 182] width 207 height 100
drag, startPoint x: 448, startPoint y: 157, endPoint x: 641, endPoint y: 185, distance: 194.5
click at [641, 185] on div "· 45 · 45 · x = 15" at bounding box center [525, 182] width 708 height 166
drag, startPoint x: 461, startPoint y: 169, endPoint x: 615, endPoint y: 194, distance: 156.6
click at [615, 194] on div at bounding box center [529, 182] width 207 height 100
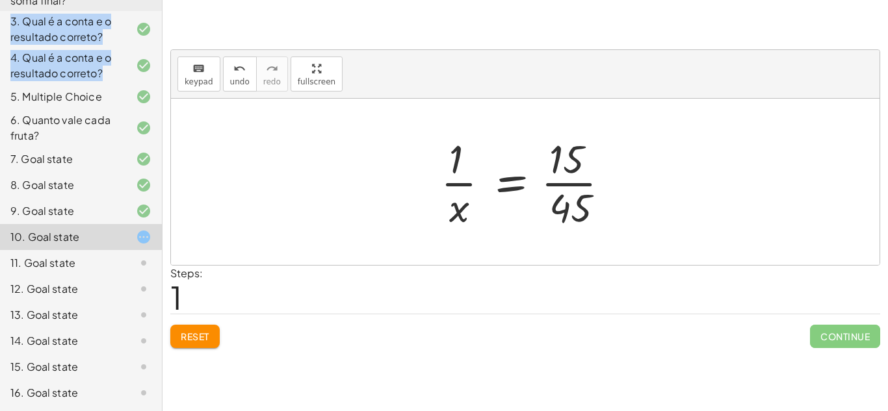
click at [560, 185] on div at bounding box center [530, 182] width 192 height 100
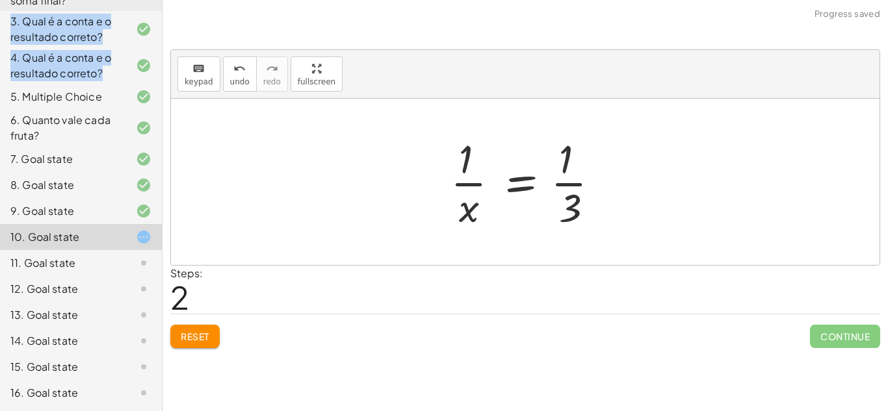
click at [560, 185] on div at bounding box center [530, 182] width 172 height 100
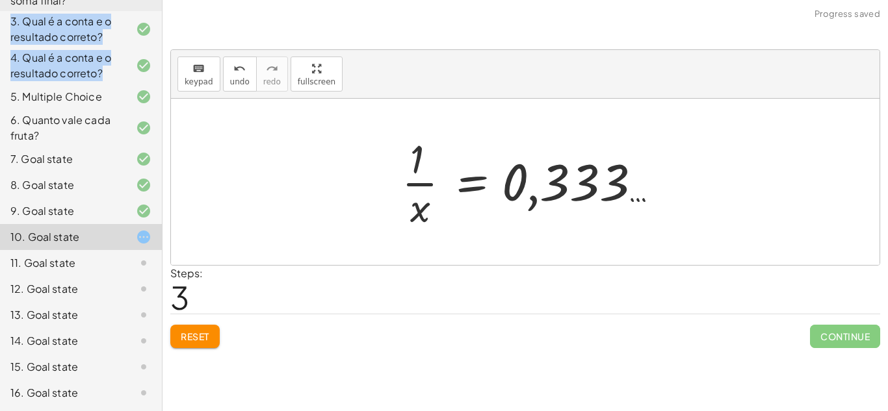
click at [530, 185] on div at bounding box center [530, 182] width 270 height 100
drag, startPoint x: 412, startPoint y: 163, endPoint x: 653, endPoint y: 195, distance: 242.6
click at [653, 195] on div at bounding box center [530, 182] width 270 height 100
click at [191, 336] on span "Reset" at bounding box center [195, 337] width 29 height 12
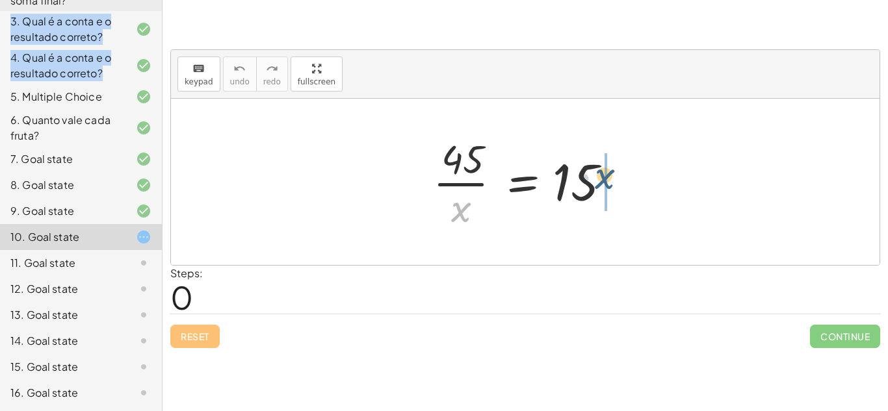
drag, startPoint x: 454, startPoint y: 211, endPoint x: 600, endPoint y: 179, distance: 148.9
click at [600, 179] on div at bounding box center [529, 182] width 207 height 100
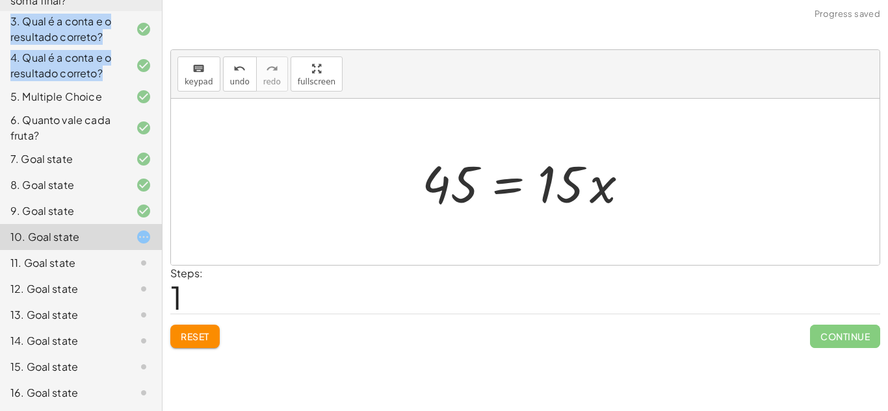
click at [586, 188] on div at bounding box center [529, 182] width 229 height 67
click at [610, 201] on div at bounding box center [529, 182] width 229 height 67
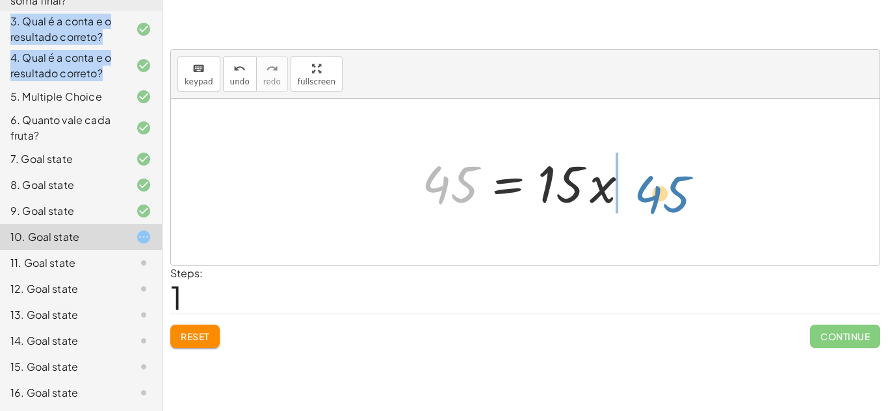
drag, startPoint x: 428, startPoint y: 185, endPoint x: 640, endPoint y: 192, distance: 212.0
click at [640, 192] on div at bounding box center [529, 182] width 229 height 67
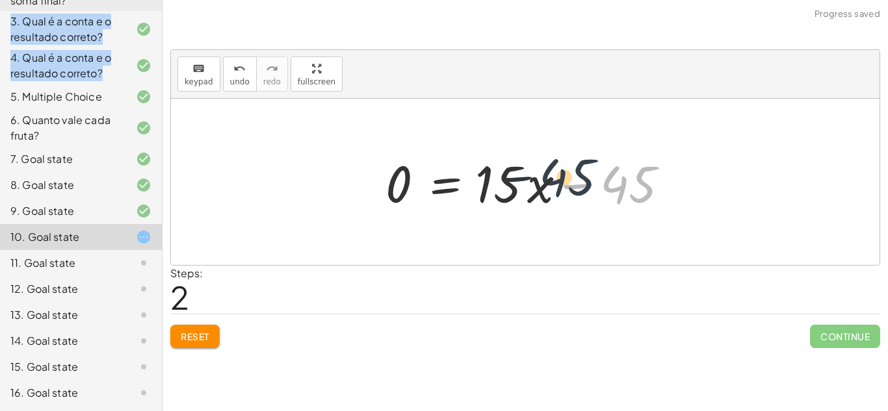
drag, startPoint x: 634, startPoint y: 188, endPoint x: 564, endPoint y: 181, distance: 70.6
click at [564, 181] on div at bounding box center [530, 182] width 302 height 67
click at [569, 188] on div at bounding box center [530, 182] width 302 height 67
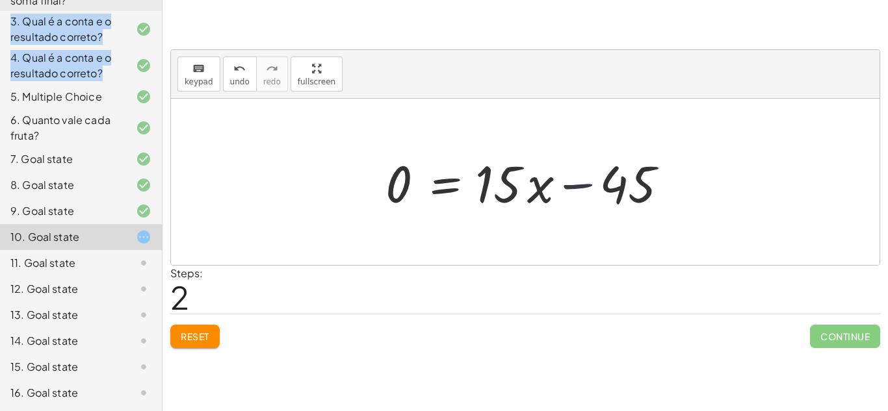
click at [569, 188] on div at bounding box center [530, 182] width 302 height 67
drag, startPoint x: 535, startPoint y: 183, endPoint x: 382, endPoint y: 208, distance: 154.8
click at [382, 208] on div at bounding box center [530, 182] width 302 height 67
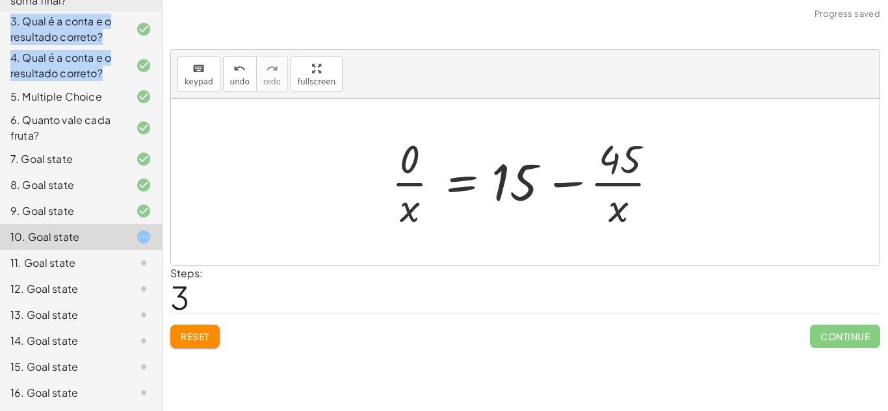
click at [557, 185] on div at bounding box center [530, 182] width 291 height 100
click at [612, 209] on div at bounding box center [530, 182] width 291 height 100
click at [206, 333] on span "Reset" at bounding box center [195, 337] width 29 height 12
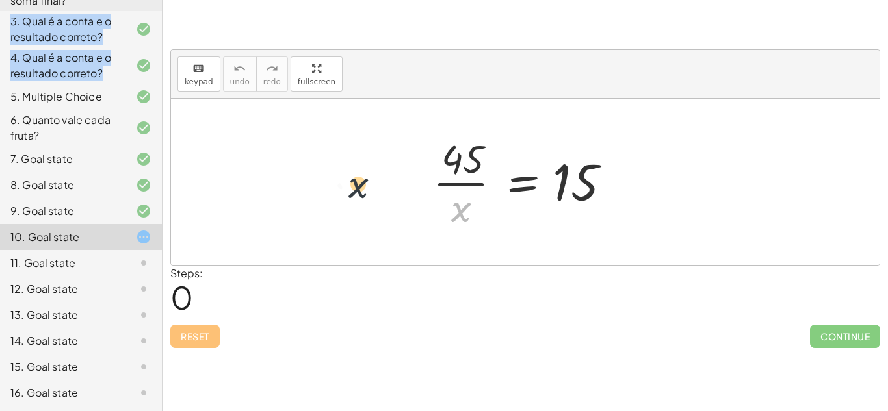
drag, startPoint x: 458, startPoint y: 220, endPoint x: 339, endPoint y: 191, distance: 123.0
click at [339, 191] on div "· x · 45 · x = 15" at bounding box center [525, 182] width 708 height 166
drag, startPoint x: 460, startPoint y: 218, endPoint x: 654, endPoint y: 191, distance: 196.2
click at [654, 191] on div "· x · 45 · x = 15" at bounding box center [525, 182] width 708 height 166
drag, startPoint x: 462, startPoint y: 209, endPoint x: 627, endPoint y: 178, distance: 168.0
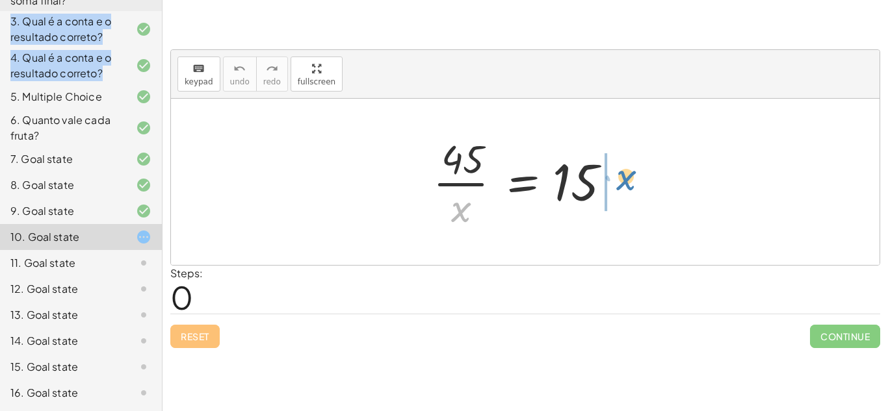
click at [627, 178] on div at bounding box center [529, 182] width 207 height 100
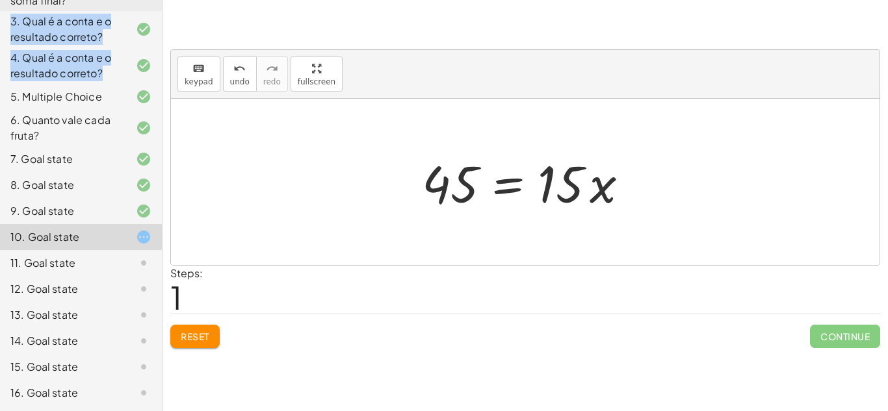
click at [595, 180] on div at bounding box center [529, 182] width 229 height 67
click at [558, 181] on div at bounding box center [529, 182] width 229 height 67
click at [602, 197] on div at bounding box center [529, 182] width 229 height 67
click at [544, 194] on div at bounding box center [529, 182] width 229 height 67
click at [517, 187] on div at bounding box center [529, 182] width 229 height 67
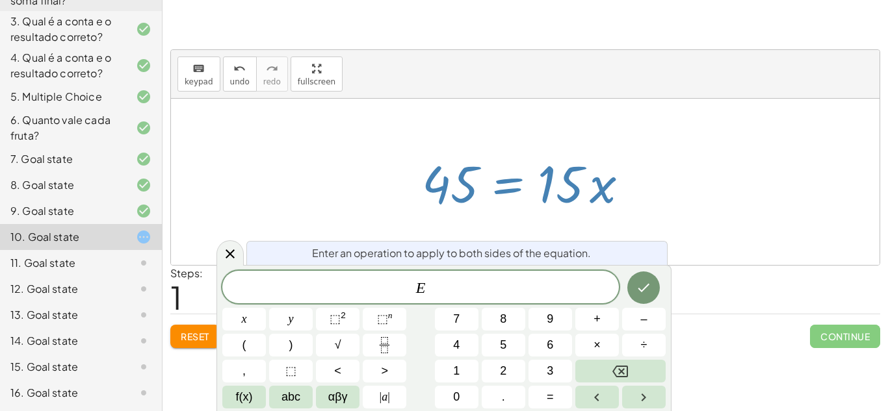
scroll to position [2, 0]
click at [738, 205] on div at bounding box center [525, 182] width 708 height 166
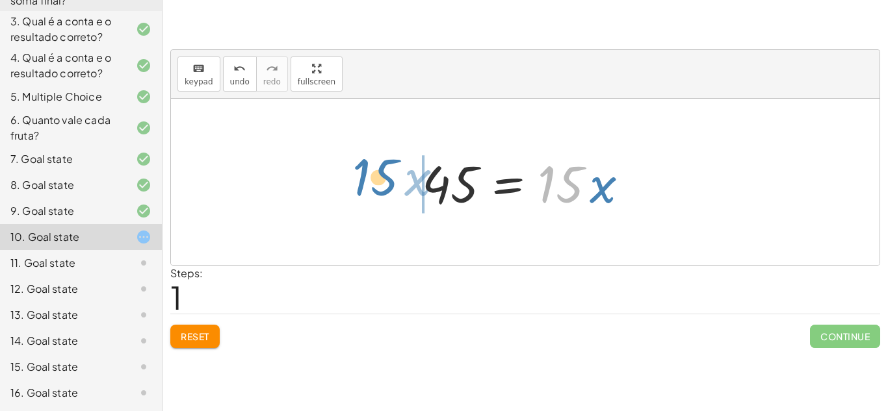
drag, startPoint x: 571, startPoint y: 186, endPoint x: 387, endPoint y: 179, distance: 184.7
click at [387, 179] on div "· 45 · x = 15 · 15 · x 45 · x = 15 ·" at bounding box center [525, 182] width 708 height 166
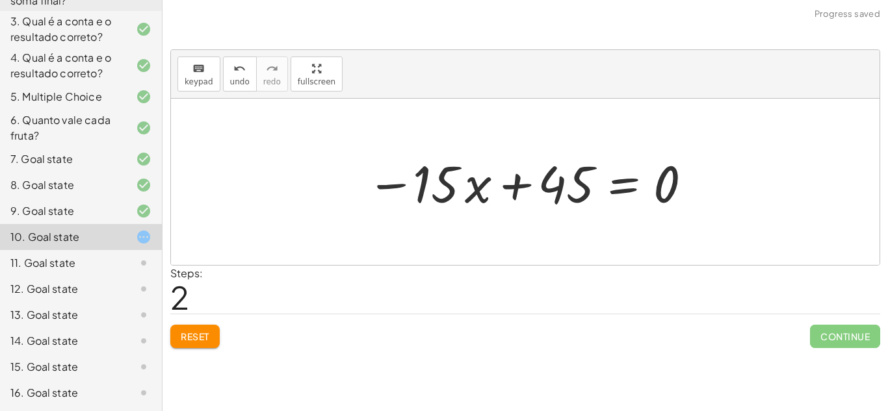
click at [196, 344] on button "Reset" at bounding box center [194, 336] width 49 height 23
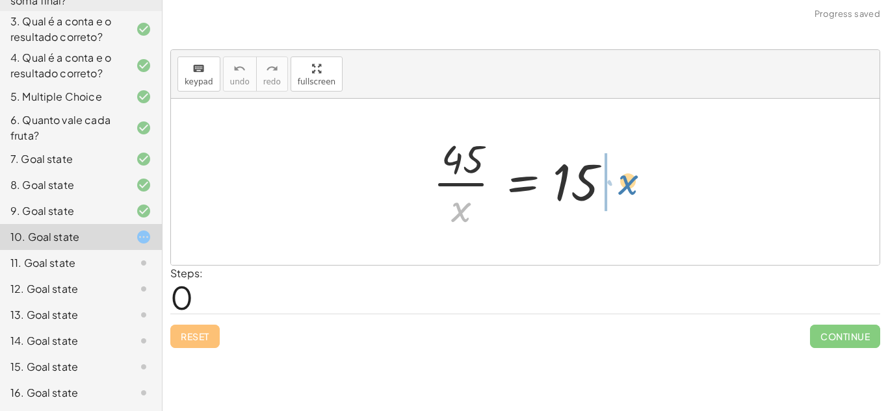
drag, startPoint x: 462, startPoint y: 213, endPoint x: 627, endPoint y: 186, distance: 166.7
click at [627, 186] on div at bounding box center [529, 182] width 207 height 100
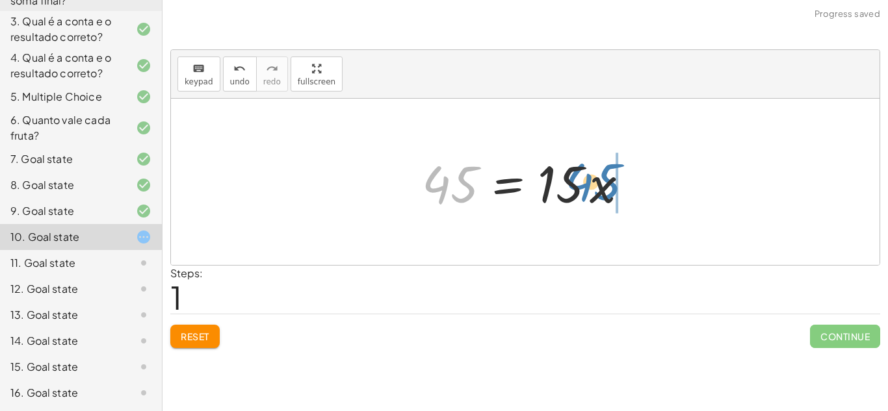
drag, startPoint x: 434, startPoint y: 187, endPoint x: 578, endPoint y: 185, distance: 144.9
click at [578, 185] on div at bounding box center [529, 182] width 229 height 67
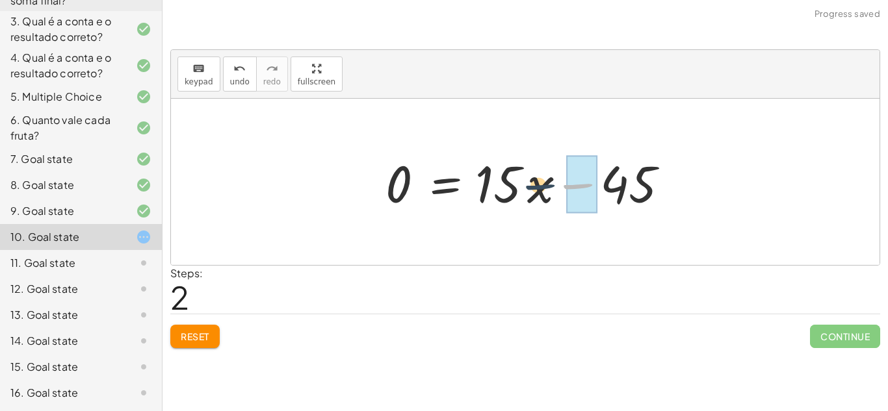
drag, startPoint x: 599, startPoint y: 185, endPoint x: 550, endPoint y: 187, distance: 49.4
click at [550, 187] on div at bounding box center [530, 182] width 302 height 67
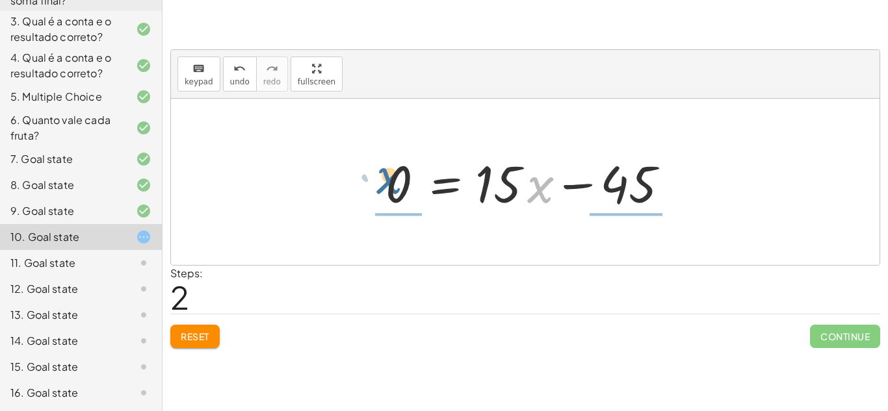
drag, startPoint x: 542, startPoint y: 185, endPoint x: 389, endPoint y: 177, distance: 153.6
click at [389, 177] on div at bounding box center [530, 182] width 302 height 67
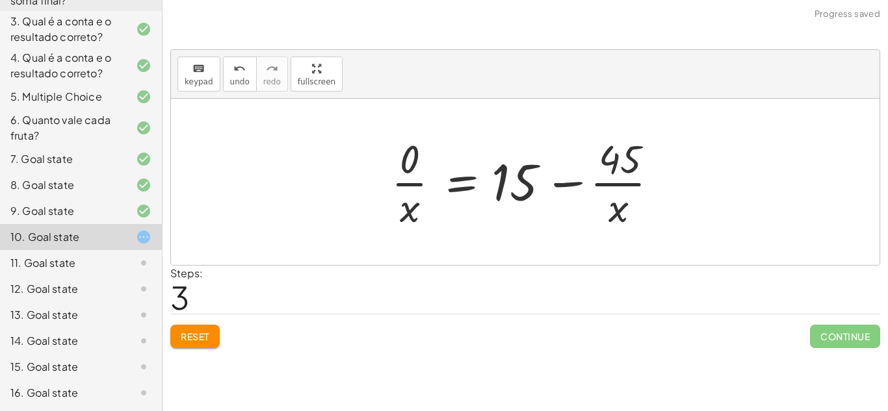
click at [190, 340] on span "Reset" at bounding box center [195, 337] width 29 height 12
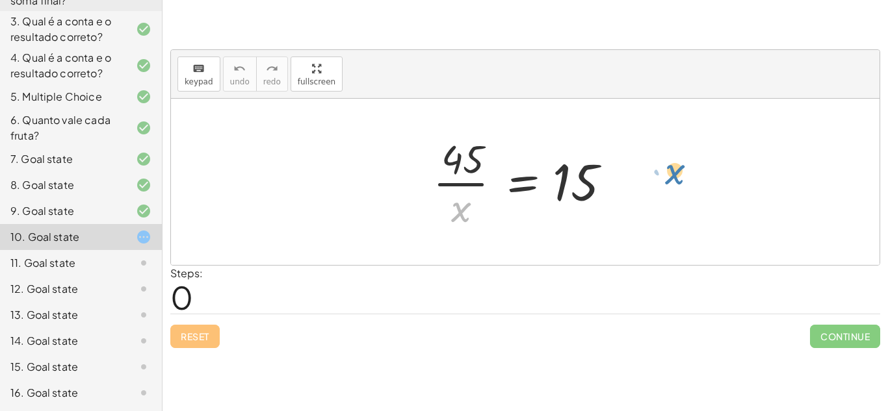
drag, startPoint x: 469, startPoint y: 216, endPoint x: 683, endPoint y: 179, distance: 217.7
click at [683, 179] on div "· x · 45 · x = 15" at bounding box center [525, 182] width 708 height 166
drag, startPoint x: 452, startPoint y: 213, endPoint x: 597, endPoint y: 190, distance: 146.6
click at [597, 190] on div at bounding box center [529, 182] width 207 height 100
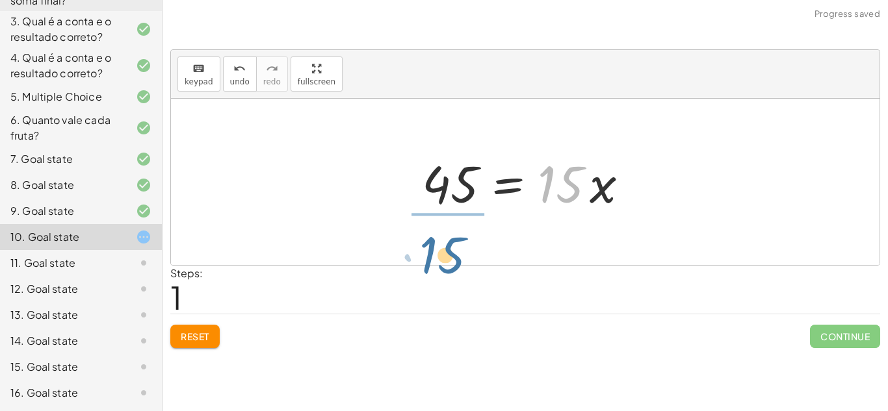
drag, startPoint x: 575, startPoint y: 181, endPoint x: 454, endPoint y: 251, distance: 139.2
click at [454, 251] on div "· 45 · x = 15 · 15 45 · x = 15 ·" at bounding box center [525, 182] width 708 height 166
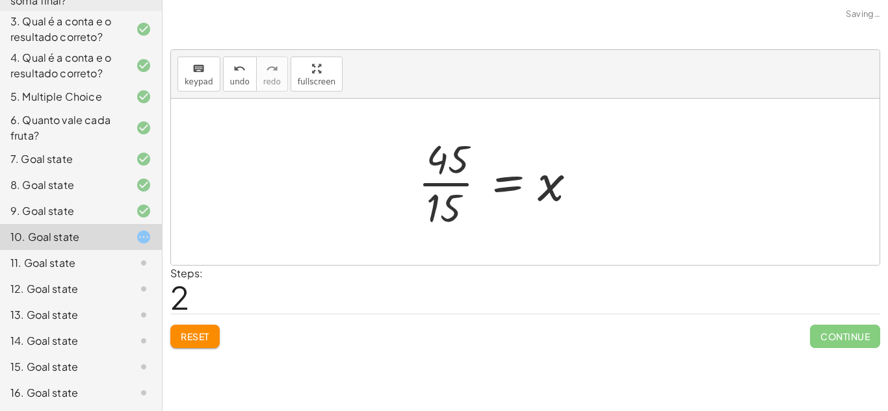
click at [454, 175] on div at bounding box center [501, 182] width 181 height 100
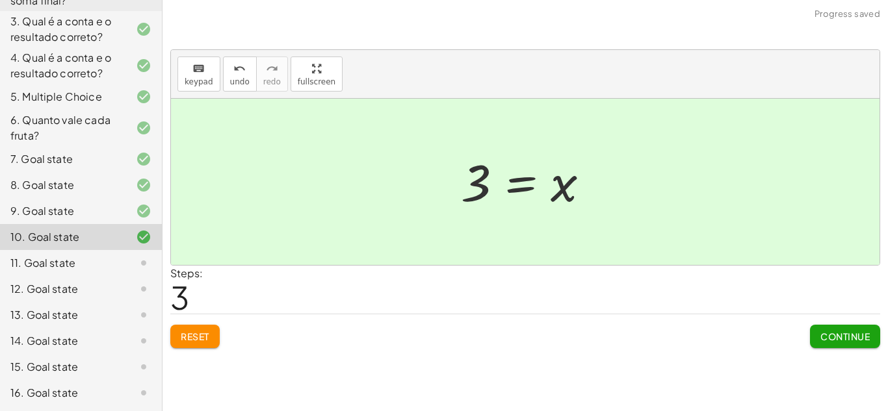
click at [859, 337] on span "Continue" at bounding box center [844, 337] width 49 height 12
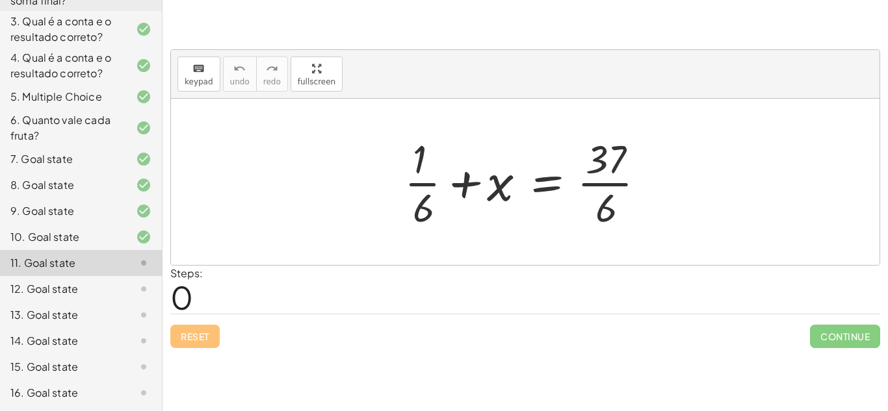
click at [419, 181] on div at bounding box center [530, 182] width 265 height 100
drag, startPoint x: 417, startPoint y: 173, endPoint x: 671, endPoint y: 177, distance: 253.5
click at [671, 177] on div "+ · 1 · 6 + · 1 · 6 + x = · 37 · 6" at bounding box center [525, 182] width 708 height 166
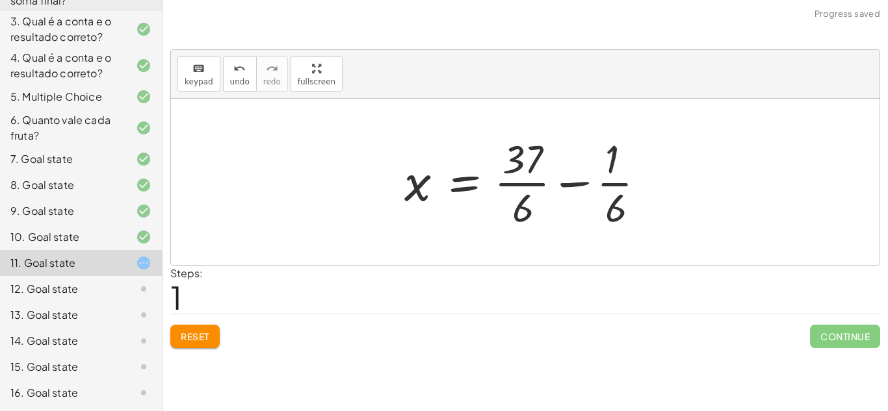
click at [656, 183] on div at bounding box center [530, 182] width 265 height 100
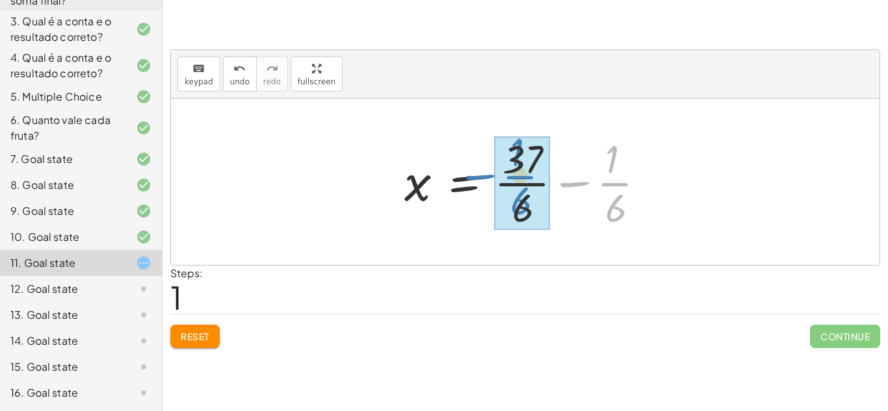
drag, startPoint x: 595, startPoint y: 179, endPoint x: 498, endPoint y: 173, distance: 97.1
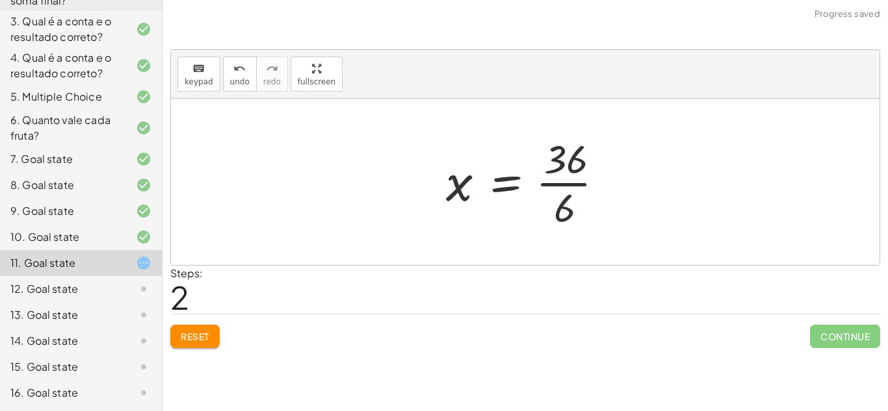
click at [554, 180] on div at bounding box center [529, 182] width 181 height 100
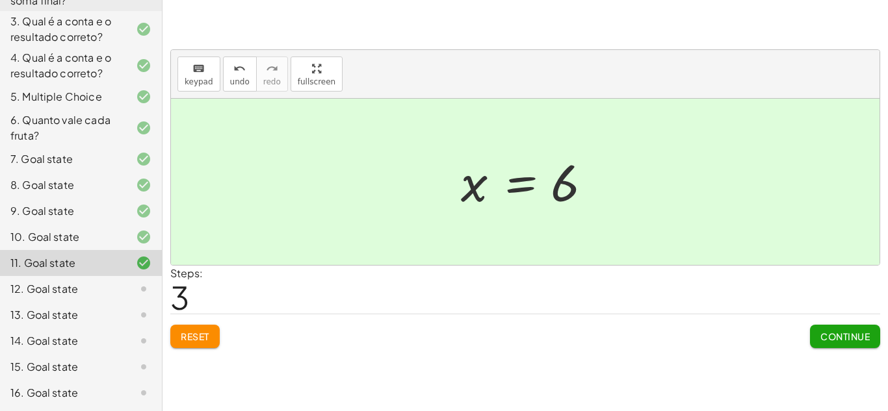
click at [846, 334] on span "Continue" at bounding box center [844, 337] width 49 height 12
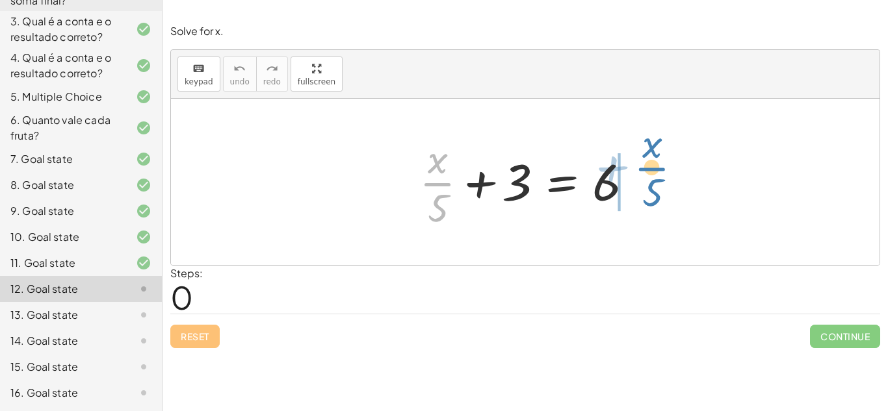
drag, startPoint x: 438, startPoint y: 180, endPoint x: 646, endPoint y: 164, distance: 208.6
click at [646, 164] on div at bounding box center [530, 182] width 235 height 100
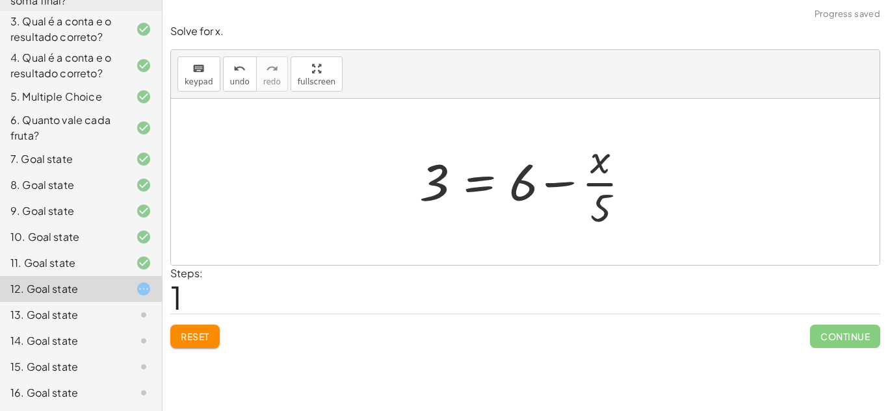
click at [556, 181] on div at bounding box center [530, 182] width 235 height 100
drag, startPoint x: 588, startPoint y: 179, endPoint x: 504, endPoint y: 176, distance: 84.5
click at [504, 176] on div at bounding box center [530, 182] width 235 height 100
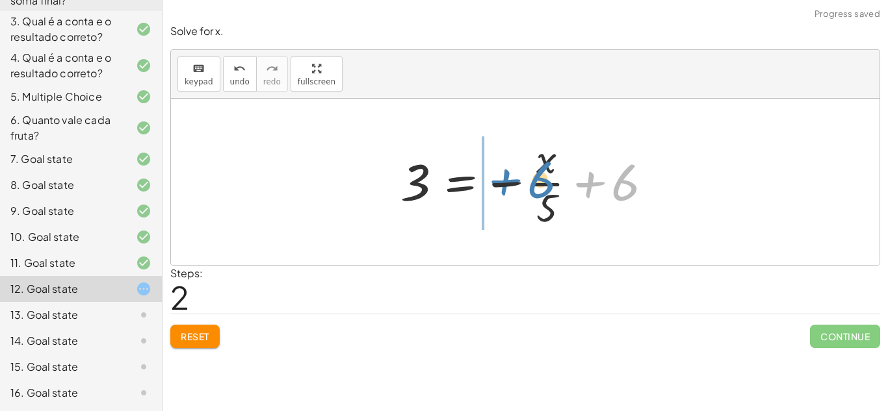
drag, startPoint x: 595, startPoint y: 181, endPoint x: 511, endPoint y: 179, distance: 83.2
click at [511, 179] on div at bounding box center [530, 182] width 272 height 100
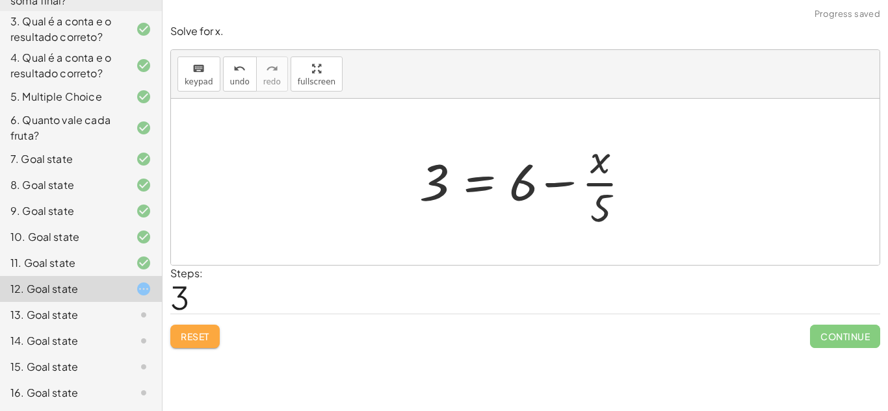
click at [184, 335] on span "Reset" at bounding box center [195, 337] width 29 height 12
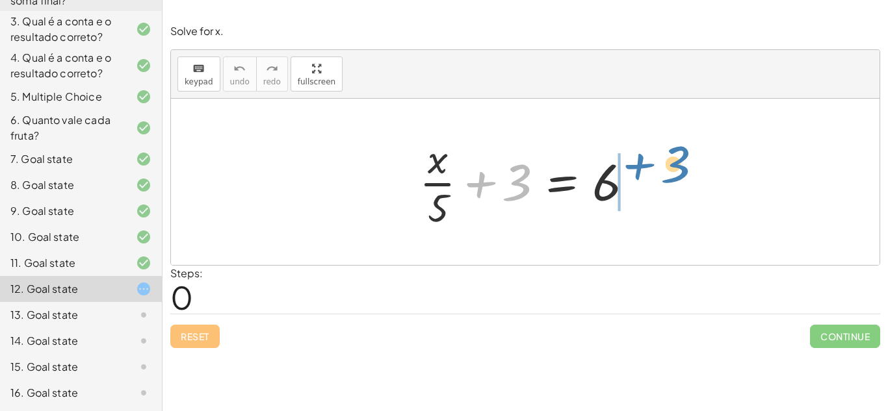
drag, startPoint x: 503, startPoint y: 183, endPoint x: 662, endPoint y: 168, distance: 159.3
click at [662, 168] on div "+ 3 + · x · 5 + 3 = 6" at bounding box center [525, 182] width 708 height 166
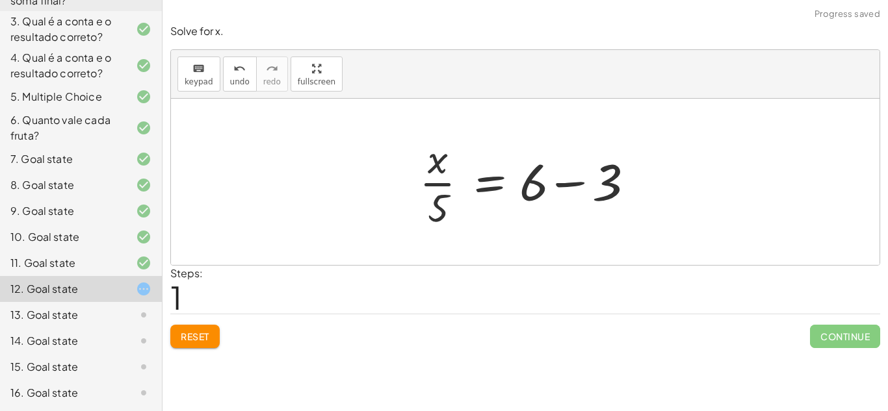
click at [569, 188] on div at bounding box center [530, 182] width 235 height 100
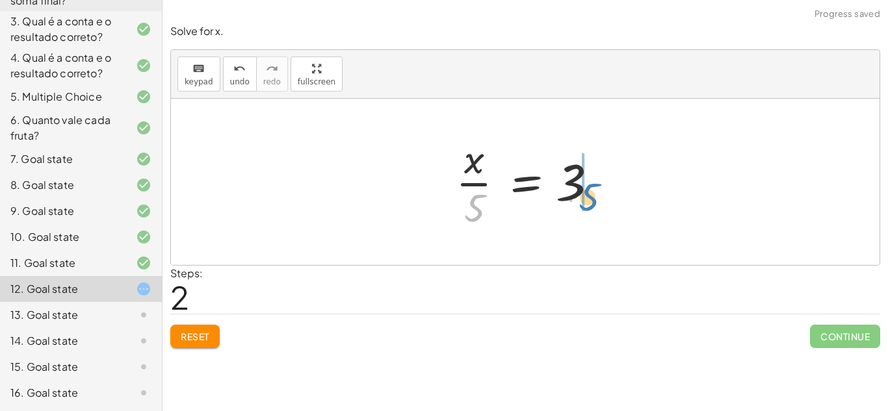
drag, startPoint x: 479, startPoint y: 198, endPoint x: 594, endPoint y: 185, distance: 115.8
click at [594, 185] on div at bounding box center [530, 182] width 162 height 100
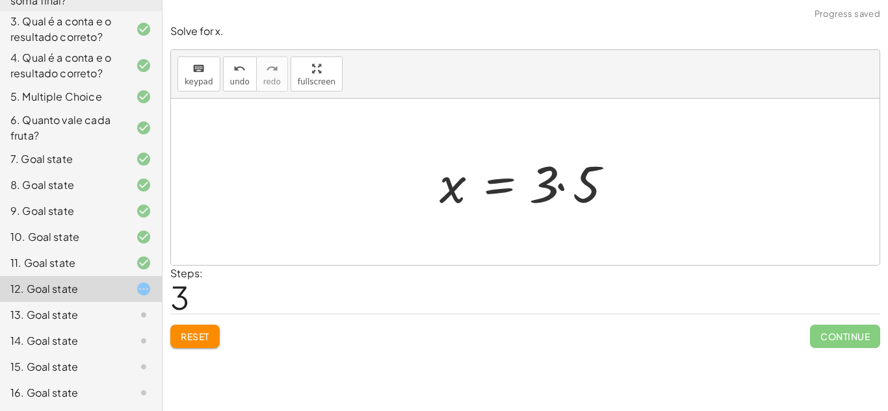
click at [588, 187] on div at bounding box center [530, 182] width 195 height 67
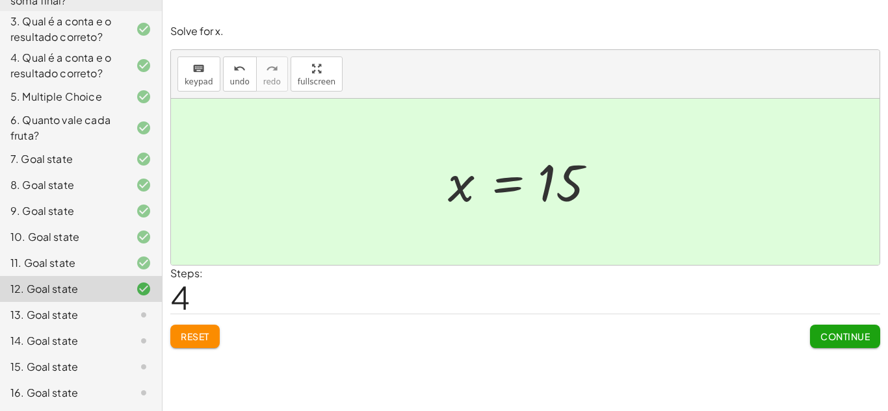
click at [857, 344] on button "Continue" at bounding box center [845, 336] width 70 height 23
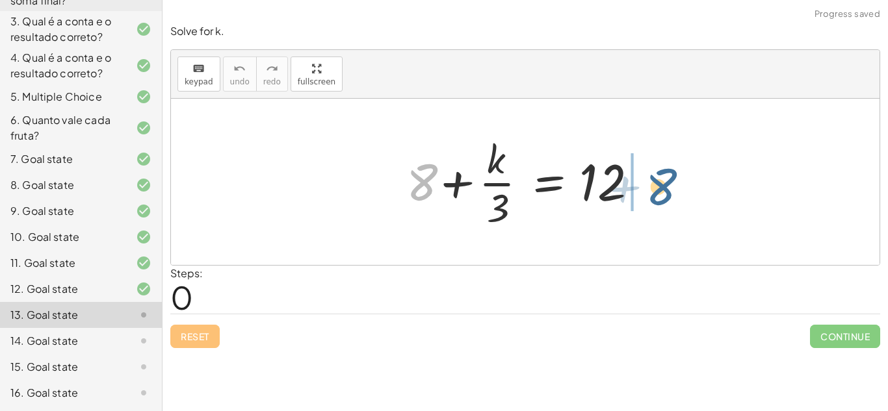
drag, startPoint x: 432, startPoint y: 185, endPoint x: 673, endPoint y: 190, distance: 241.2
click at [673, 190] on div "+ 8 + 8 + · k · 3 = 12" at bounding box center [525, 182] width 708 height 166
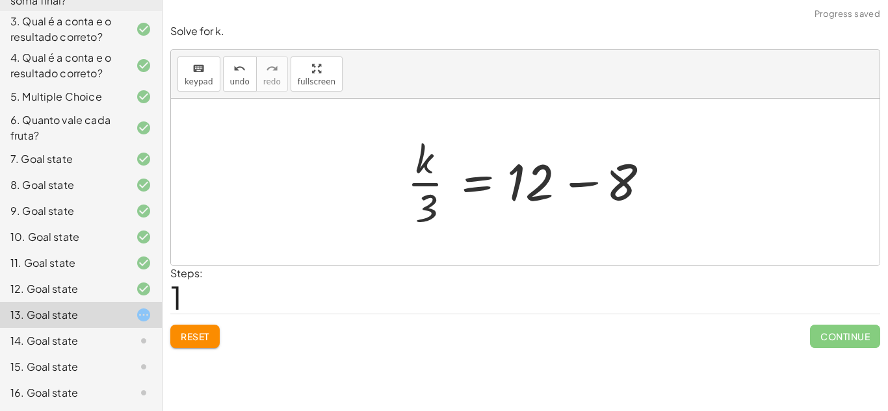
click at [647, 181] on div at bounding box center [530, 182] width 261 height 100
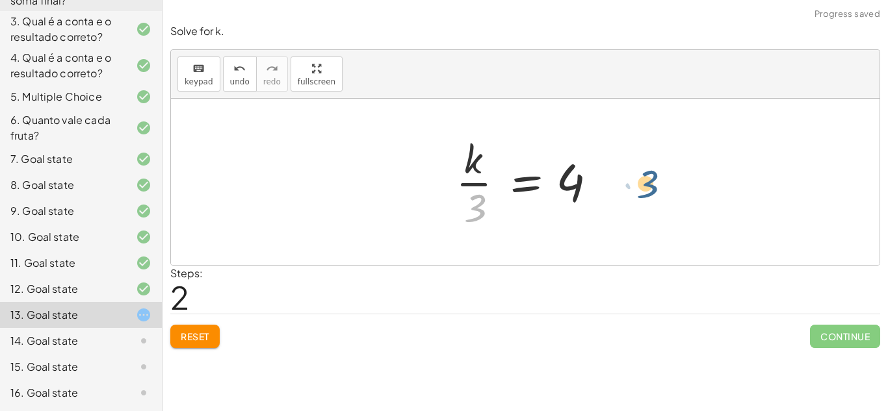
drag, startPoint x: 476, startPoint y: 200, endPoint x: 649, endPoint y: 176, distance: 174.5
drag, startPoint x: 472, startPoint y: 210, endPoint x: 601, endPoint y: 181, distance: 132.5
click at [601, 181] on div at bounding box center [530, 182] width 162 height 100
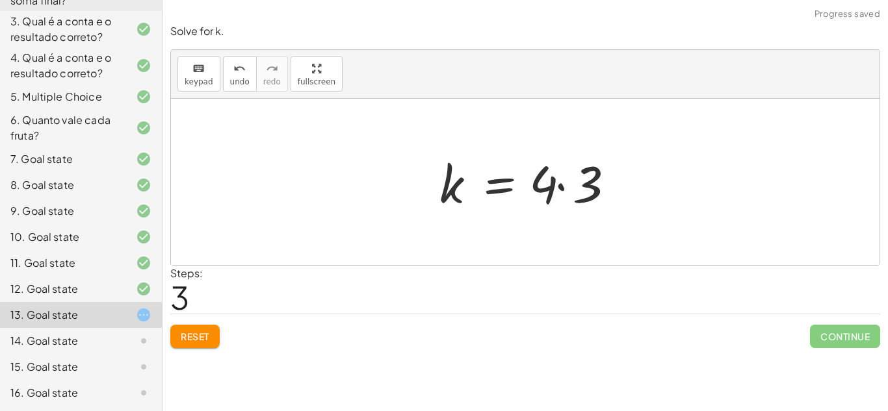
click at [569, 183] on div at bounding box center [530, 182] width 195 height 67
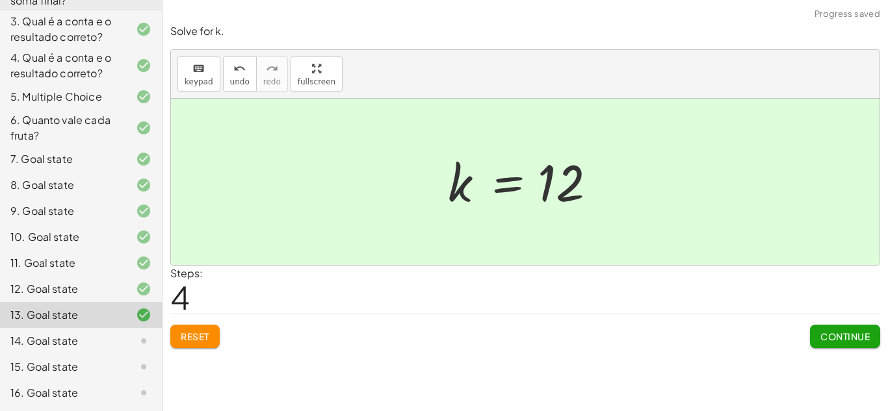
click at [818, 329] on button "Continue" at bounding box center [845, 336] width 70 height 23
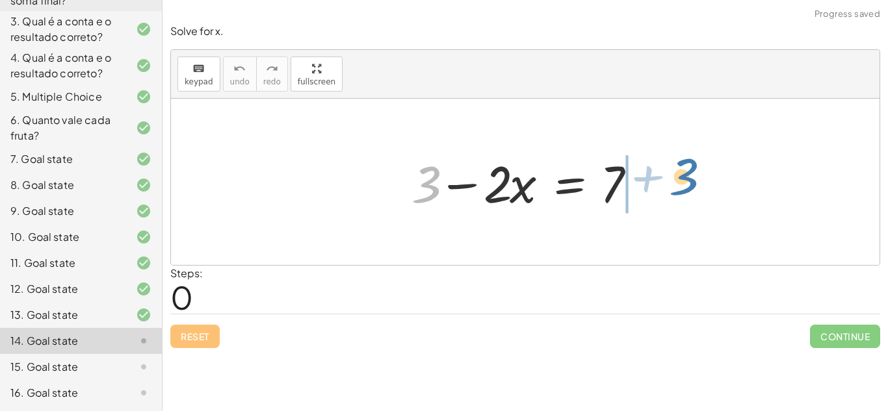
drag, startPoint x: 426, startPoint y: 183, endPoint x: 683, endPoint y: 176, distance: 257.5
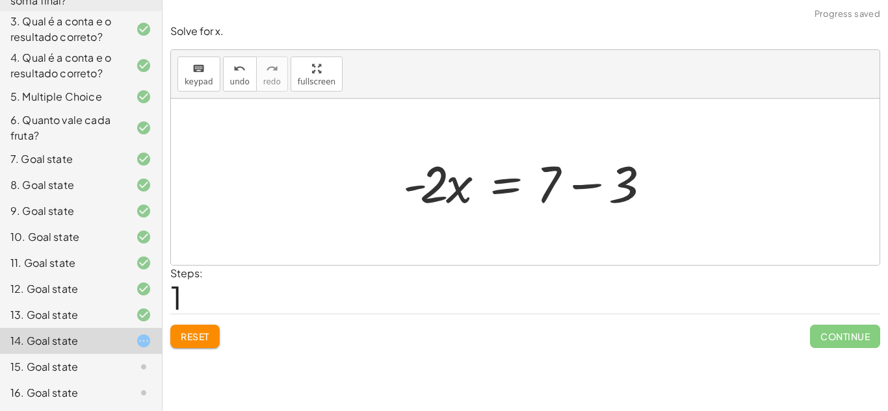
click at [589, 183] on div at bounding box center [529, 182] width 267 height 67
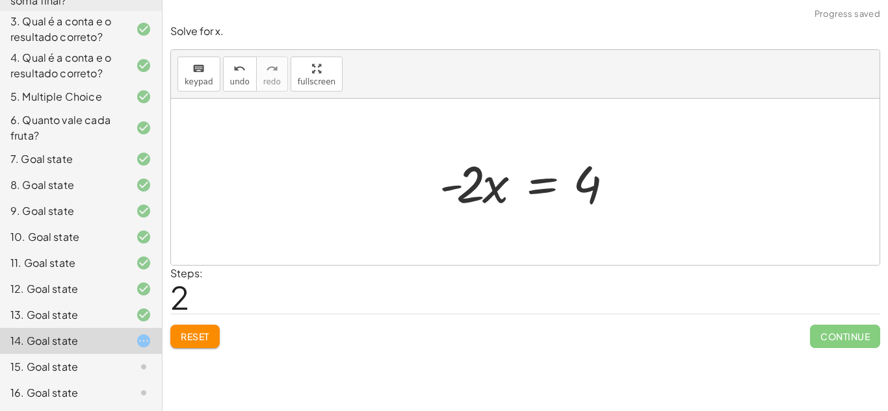
click at [424, 176] on div "+ 3 − · 2 · x = 7 · - 2 · x = + 7 − 3 · 2 · x = - 4" at bounding box center [525, 182] width 211 height 73
drag, startPoint x: 460, startPoint y: 190, endPoint x: 587, endPoint y: 215, distance: 129.8
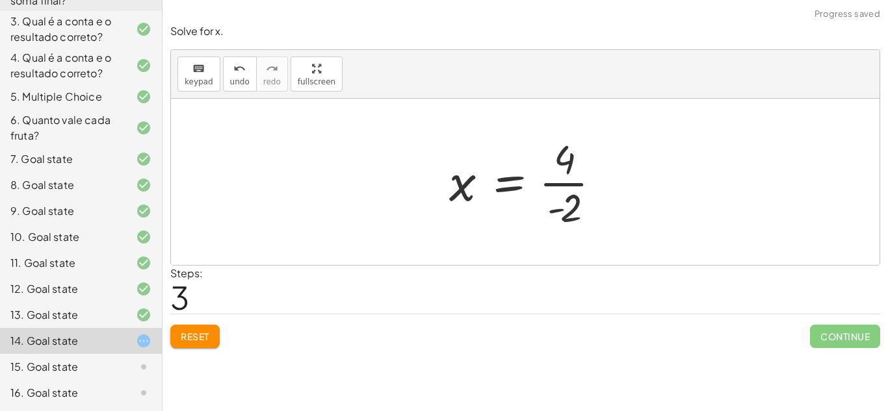
click at [573, 186] on div at bounding box center [530, 182] width 175 height 100
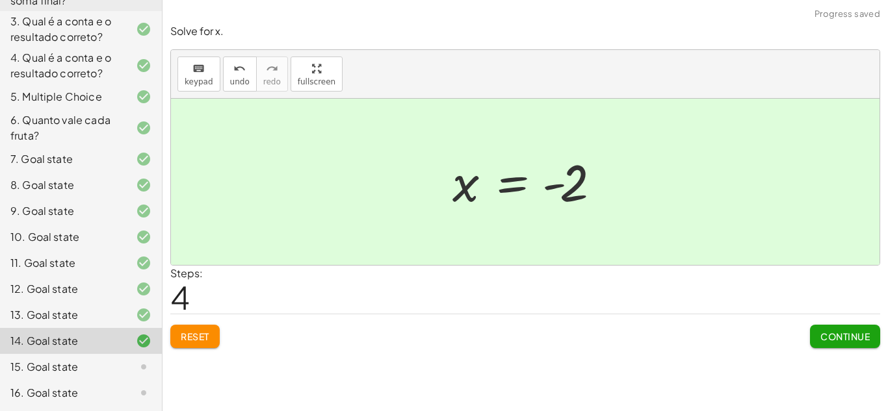
click at [823, 327] on button "Continue" at bounding box center [845, 336] width 70 height 23
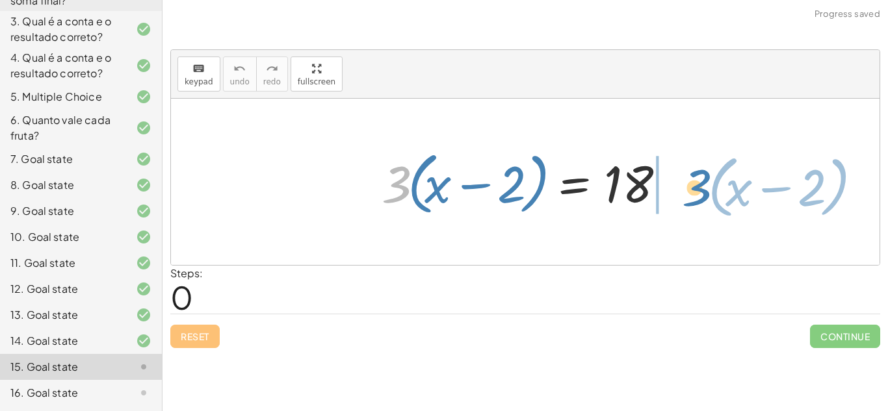
drag, startPoint x: 395, startPoint y: 181, endPoint x: 693, endPoint y: 177, distance: 298.3
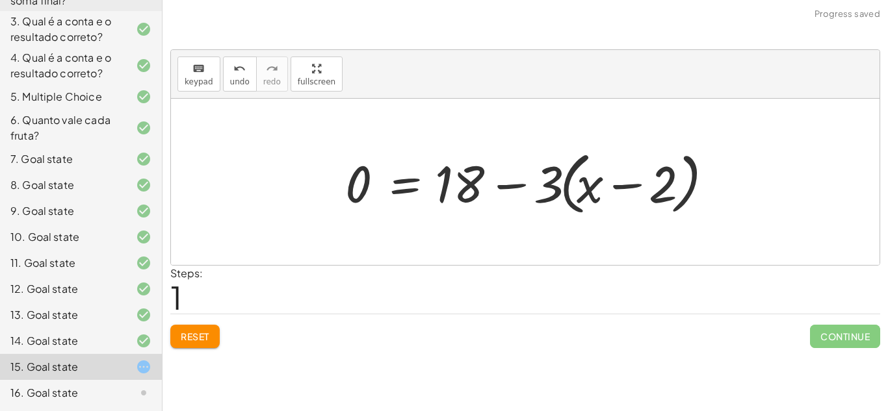
click at [199, 333] on span "Reset" at bounding box center [195, 337] width 29 height 12
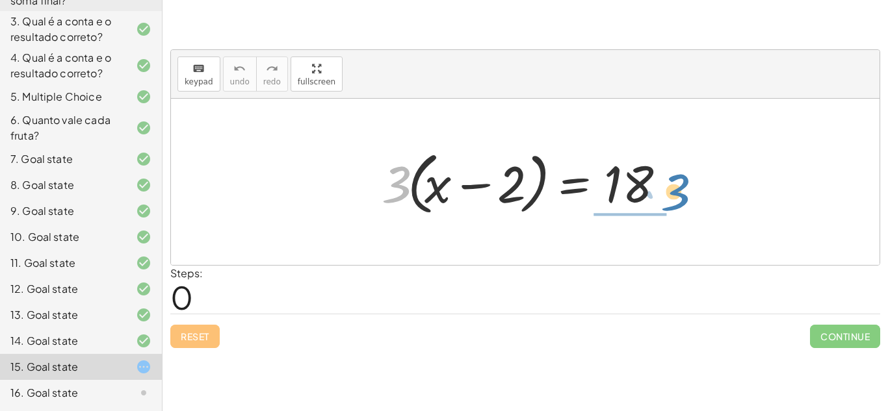
drag, startPoint x: 403, startPoint y: 185, endPoint x: 681, endPoint y: 191, distance: 278.2
click at [681, 191] on div at bounding box center [530, 182] width 310 height 75
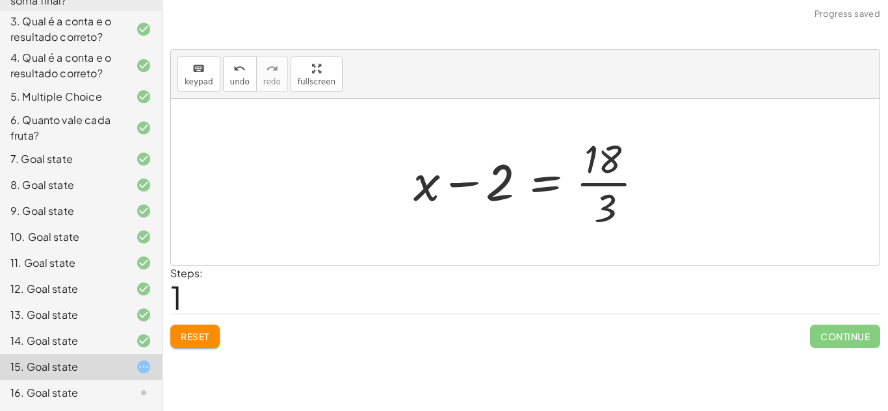
click at [628, 185] on div at bounding box center [534, 182] width 254 height 100
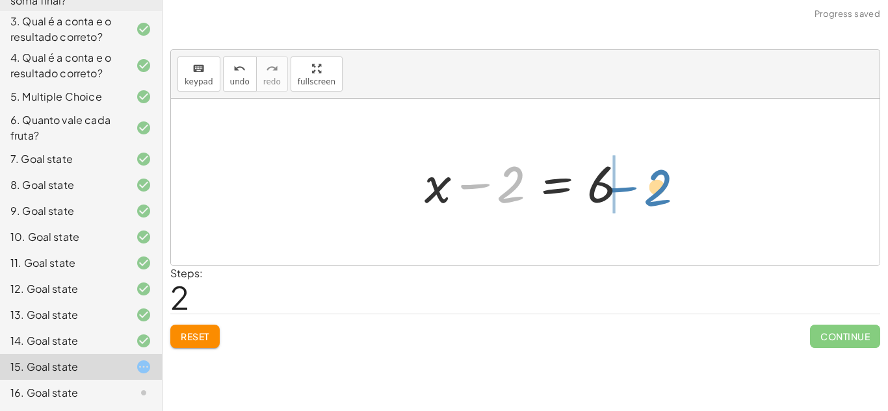
drag, startPoint x: 518, startPoint y: 188, endPoint x: 671, endPoint y: 191, distance: 152.8
click at [671, 191] on div "· 3 · ( + x − 2 ) = 18 + x − 2 = · 18 · 3 − 2 + x − 2 = 6" at bounding box center [525, 182] width 708 height 166
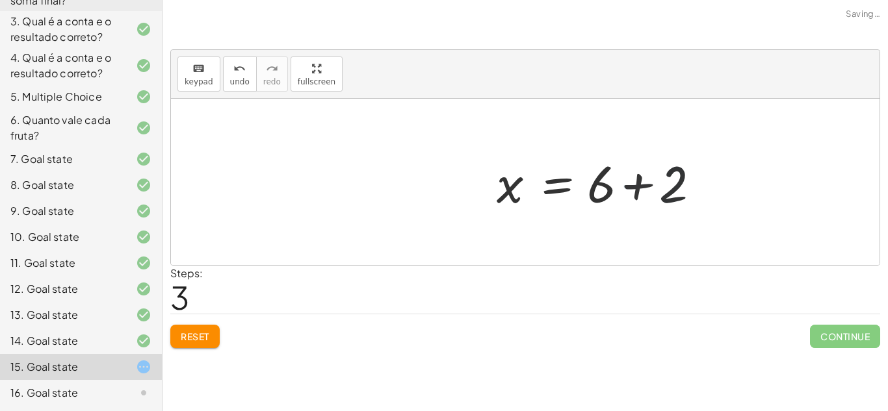
click at [643, 187] on div at bounding box center [603, 182] width 224 height 67
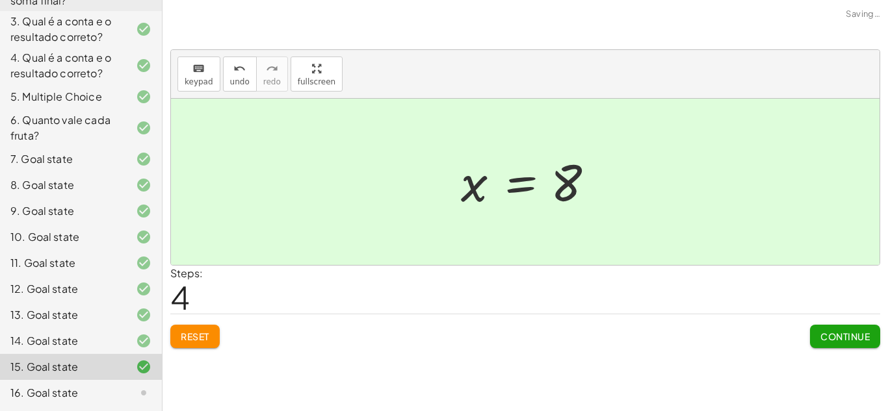
click at [842, 334] on span "Continue" at bounding box center [844, 337] width 49 height 12
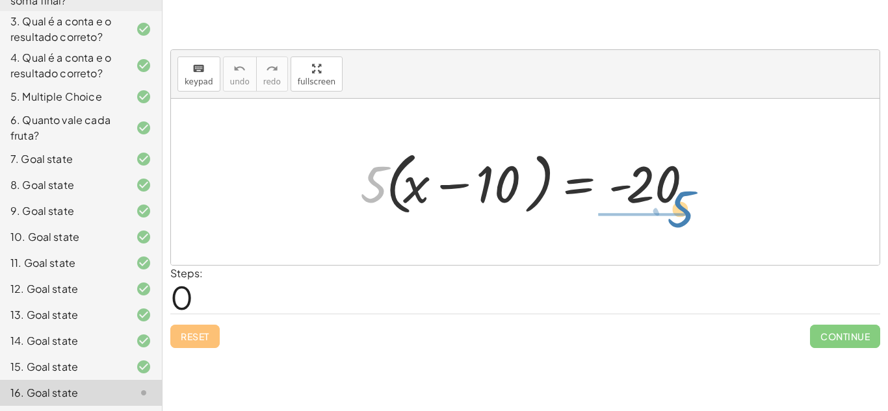
drag, startPoint x: 370, startPoint y: 183, endPoint x: 675, endPoint y: 210, distance: 306.7
click at [675, 210] on div at bounding box center [531, 182] width 354 height 75
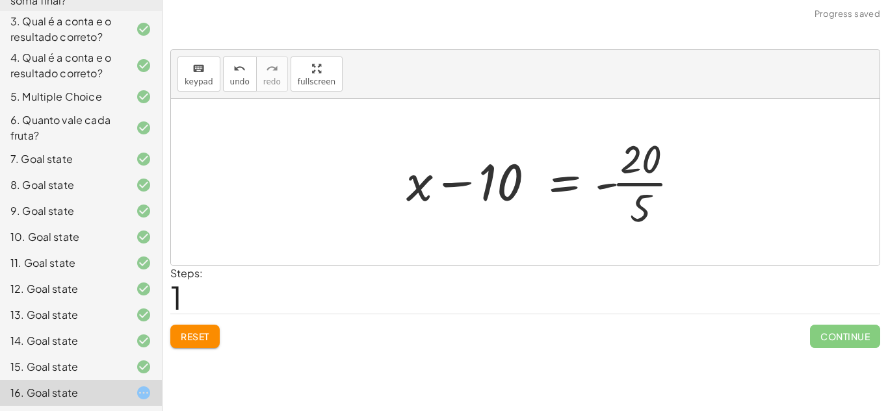
click at [649, 188] on div at bounding box center [548, 182] width 297 height 100
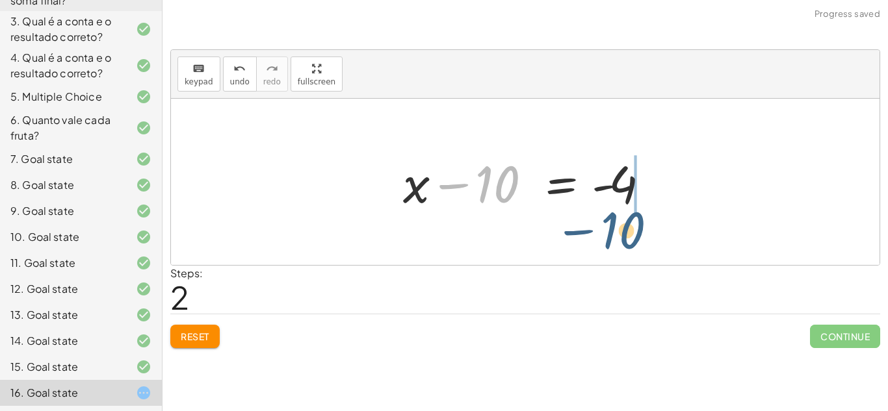
drag, startPoint x: 502, startPoint y: 183, endPoint x: 647, endPoint y: 230, distance: 151.7
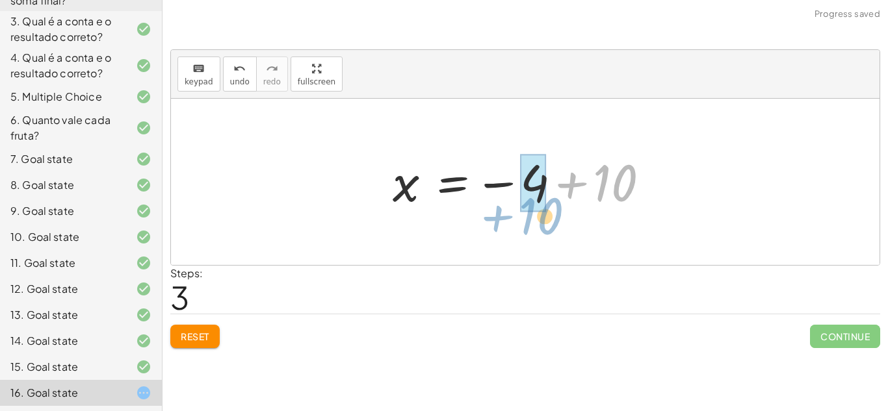
drag, startPoint x: 604, startPoint y: 185, endPoint x: 528, endPoint y: 220, distance: 82.9
click at [528, 220] on div "· 5 · ( + x − 10 ) = - 20 + x − 10 = - · 20 · 5 + x − 10 = - 4 + 10 x 10 = − 4 +" at bounding box center [525, 182] width 708 height 166
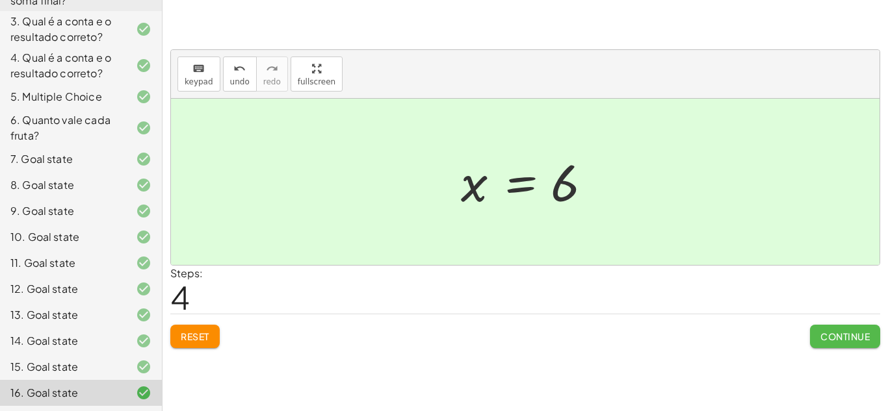
click at [849, 327] on button "Continue" at bounding box center [845, 336] width 70 height 23
